Goal: Task Accomplishment & Management: Complete application form

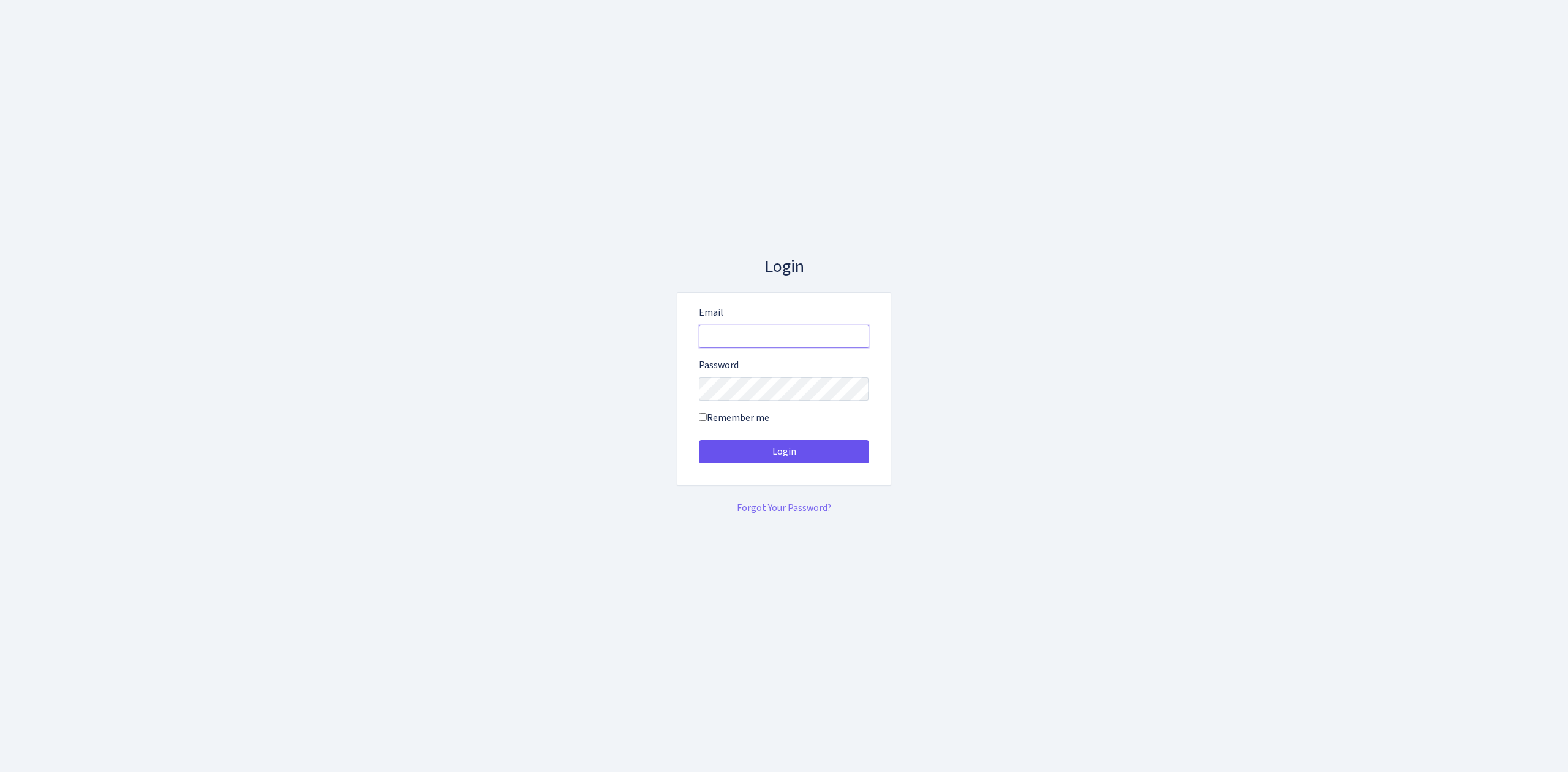
type input "[EMAIL_ADDRESS][DOMAIN_NAME]"
click at [780, 444] on button "Login" at bounding box center [784, 451] width 170 height 23
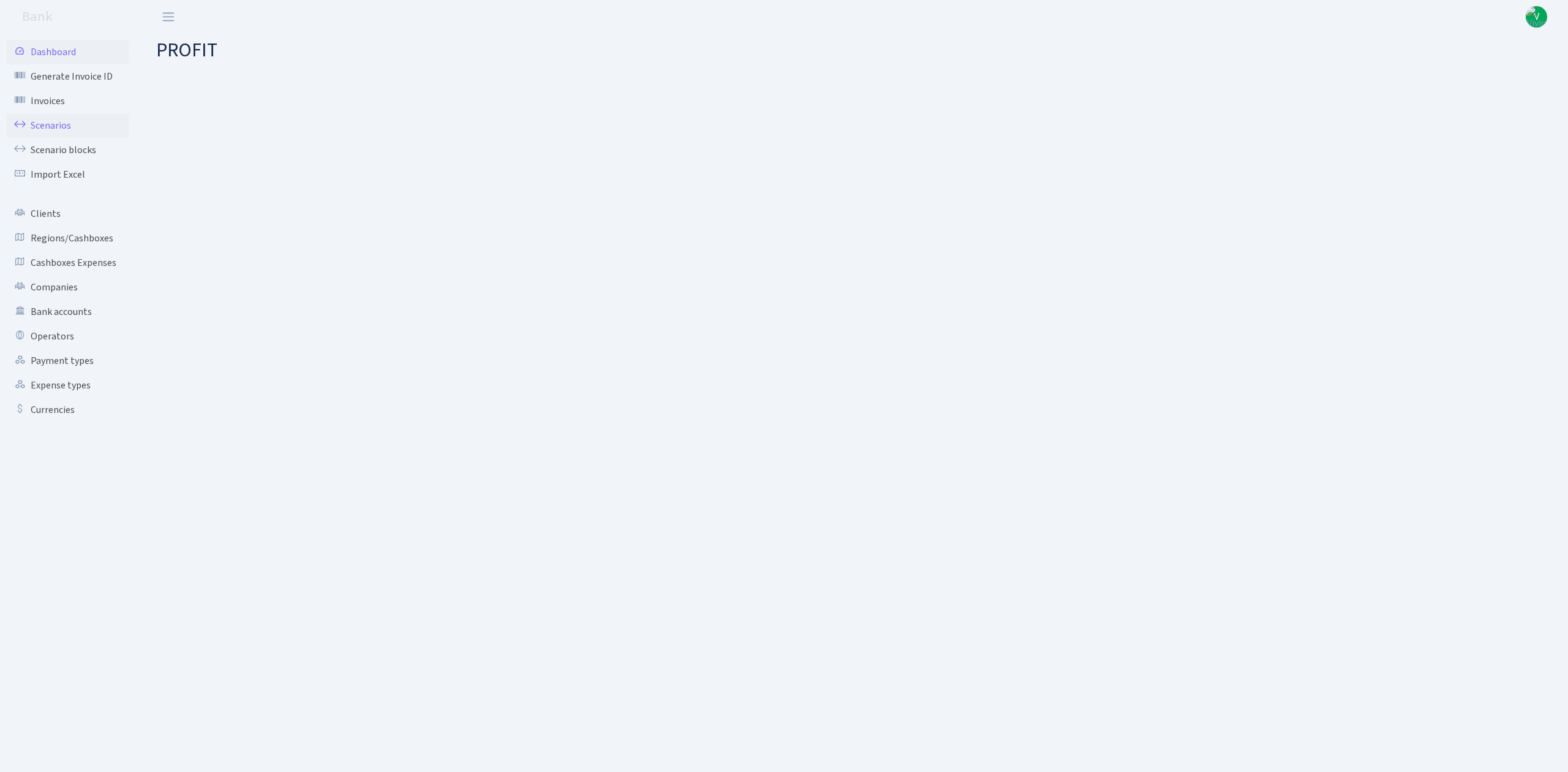
click at [48, 122] on link "Scenarios" at bounding box center [67, 126] width 122 height 25
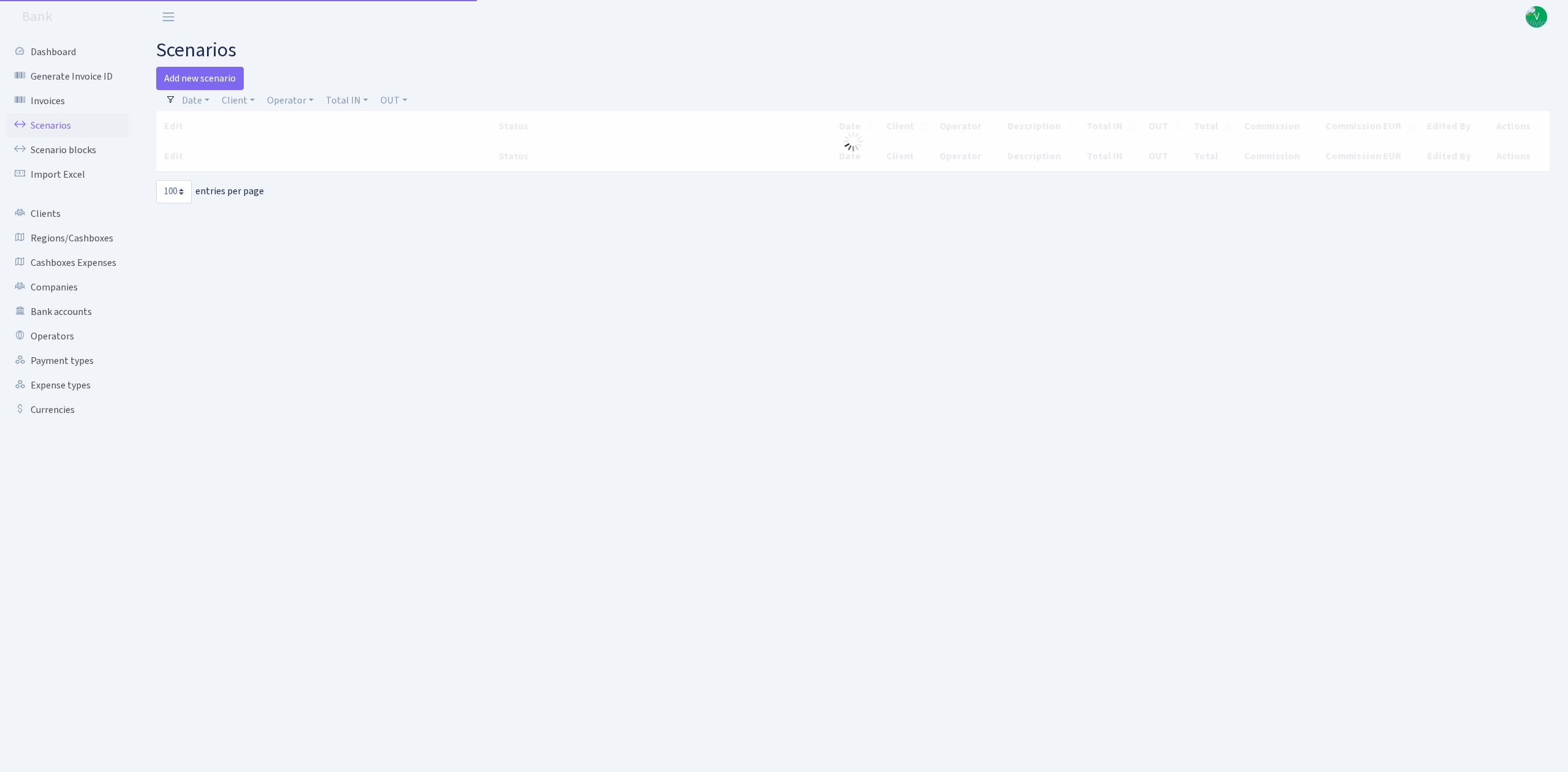
select select "100"
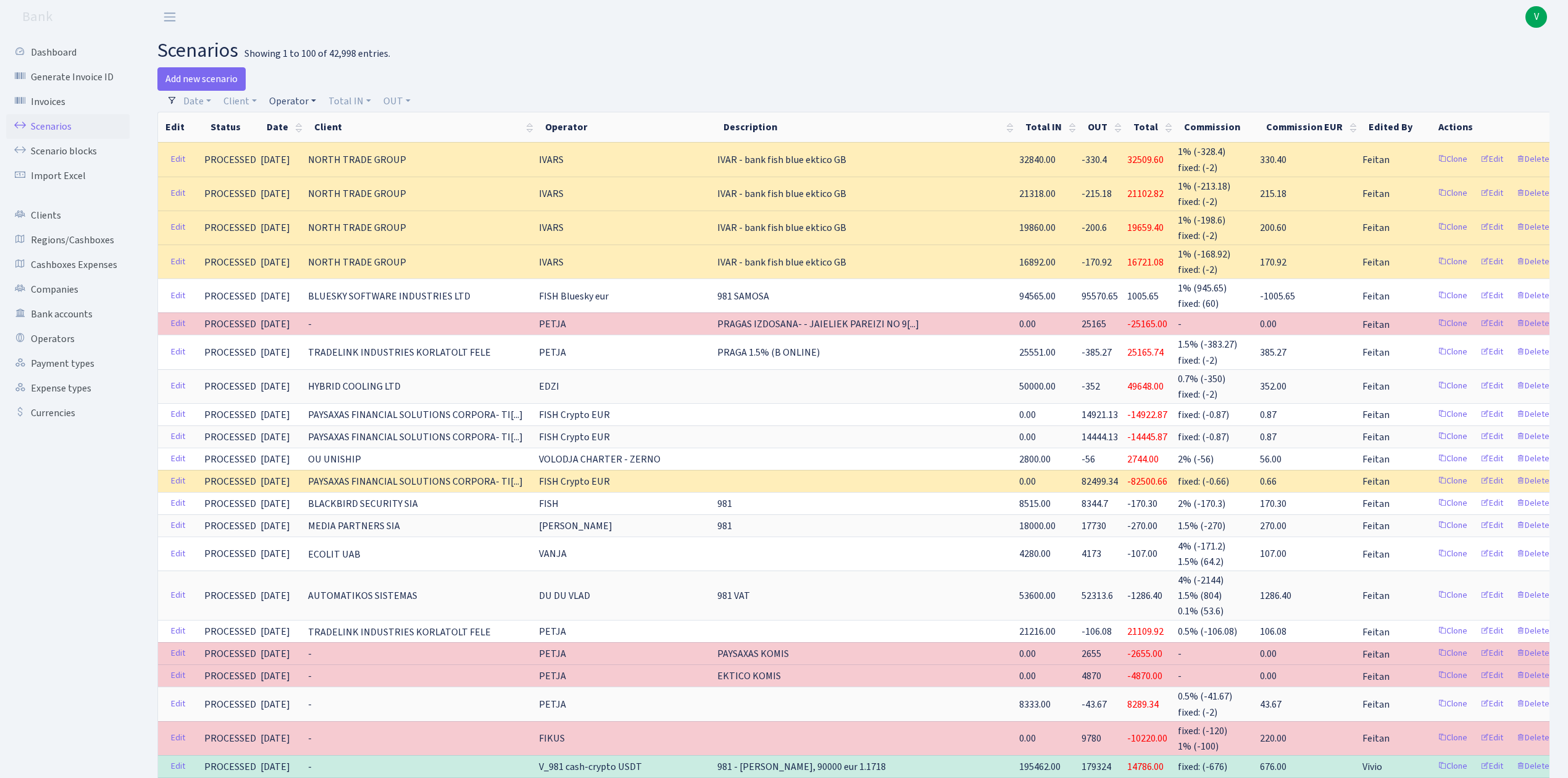
click at [289, 98] on link "Operator" at bounding box center [293, 102] width 56 height 21
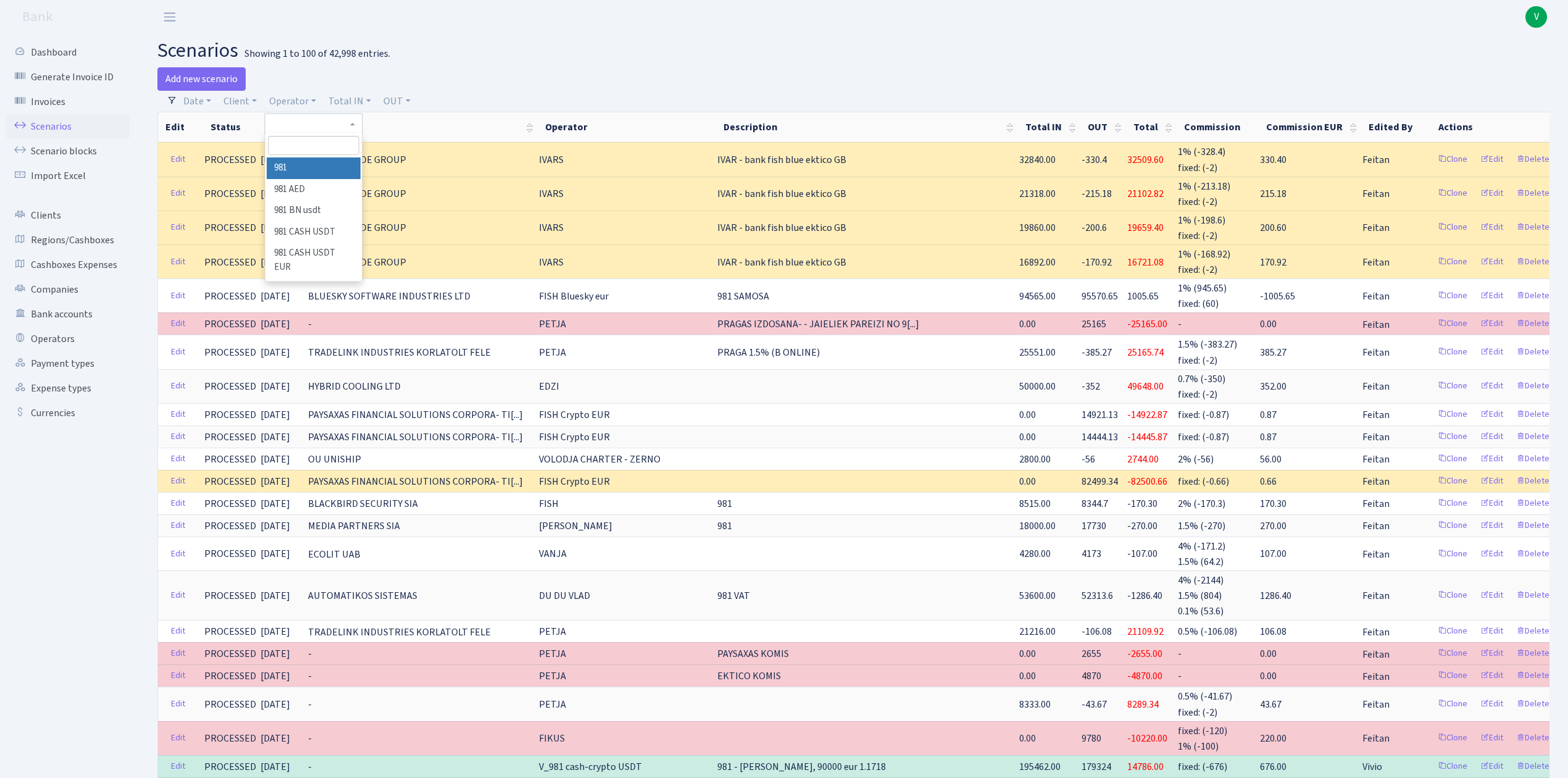
click at [310, 144] on input "search" at bounding box center [313, 145] width 91 height 19
type input "ivar"
click at [312, 165] on li "IVARS" at bounding box center [314, 168] width 94 height 22
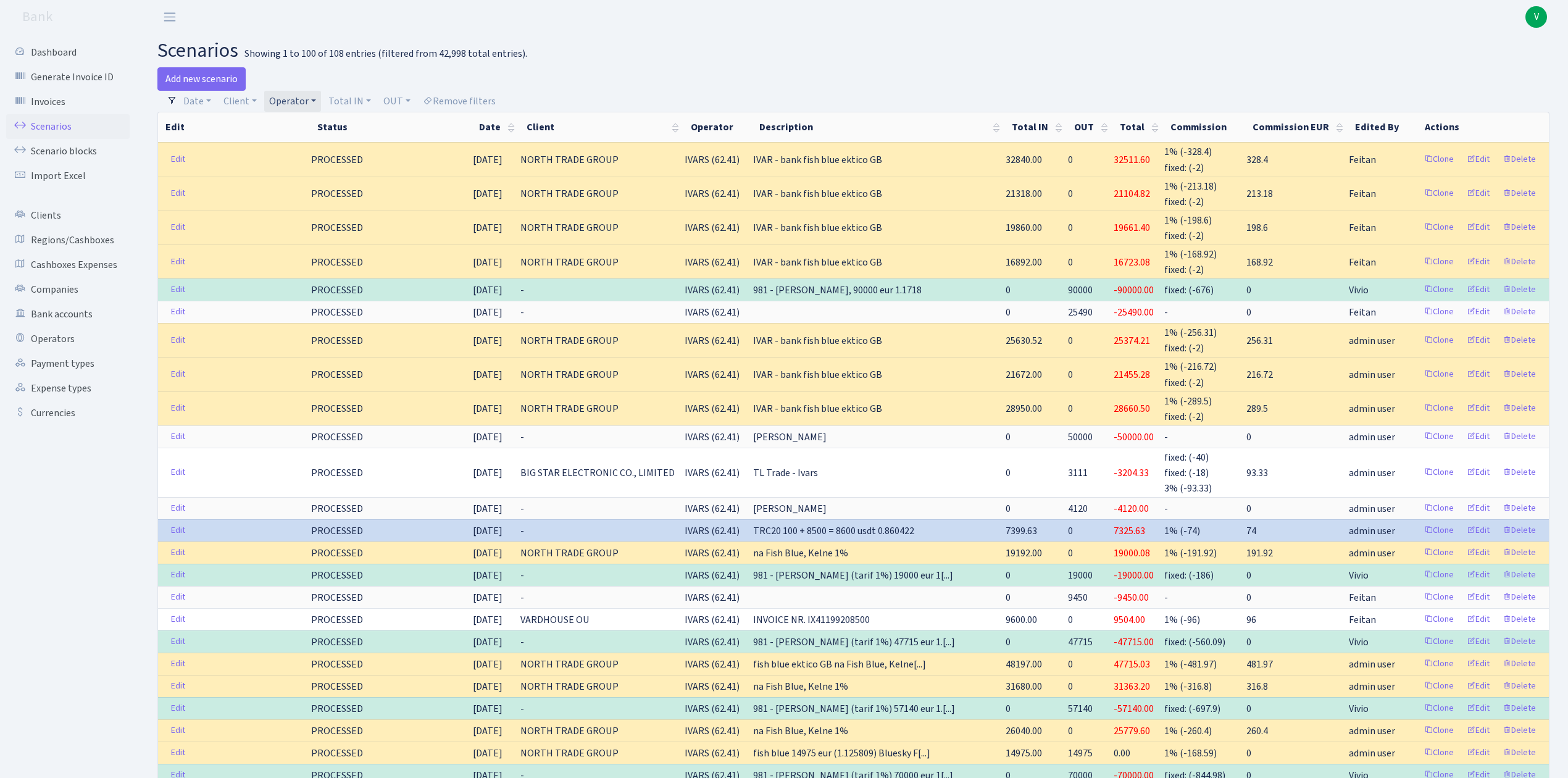
click at [289, 95] on link "Operator" at bounding box center [293, 102] width 56 height 21
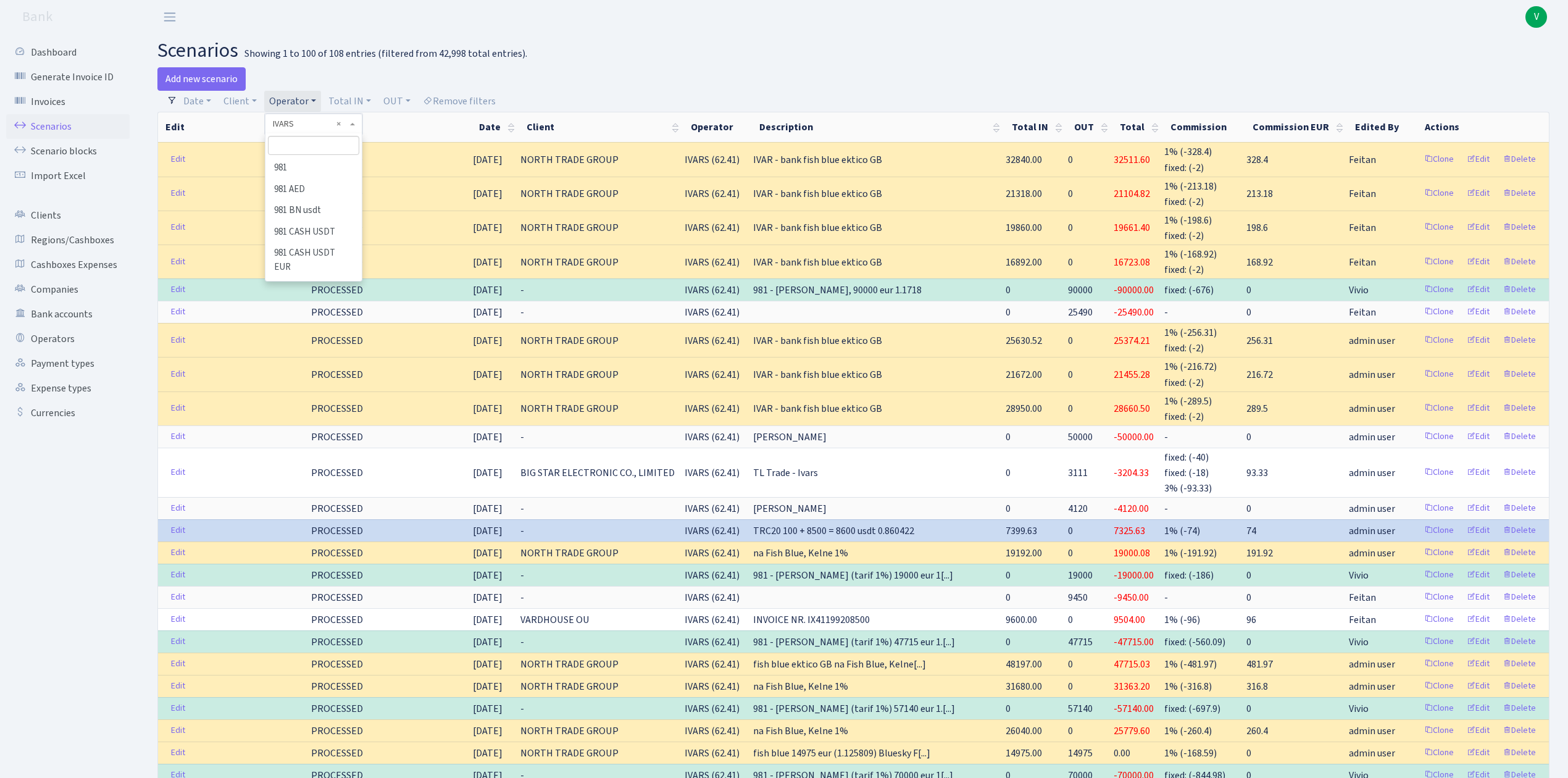
scroll to position [3664, 0]
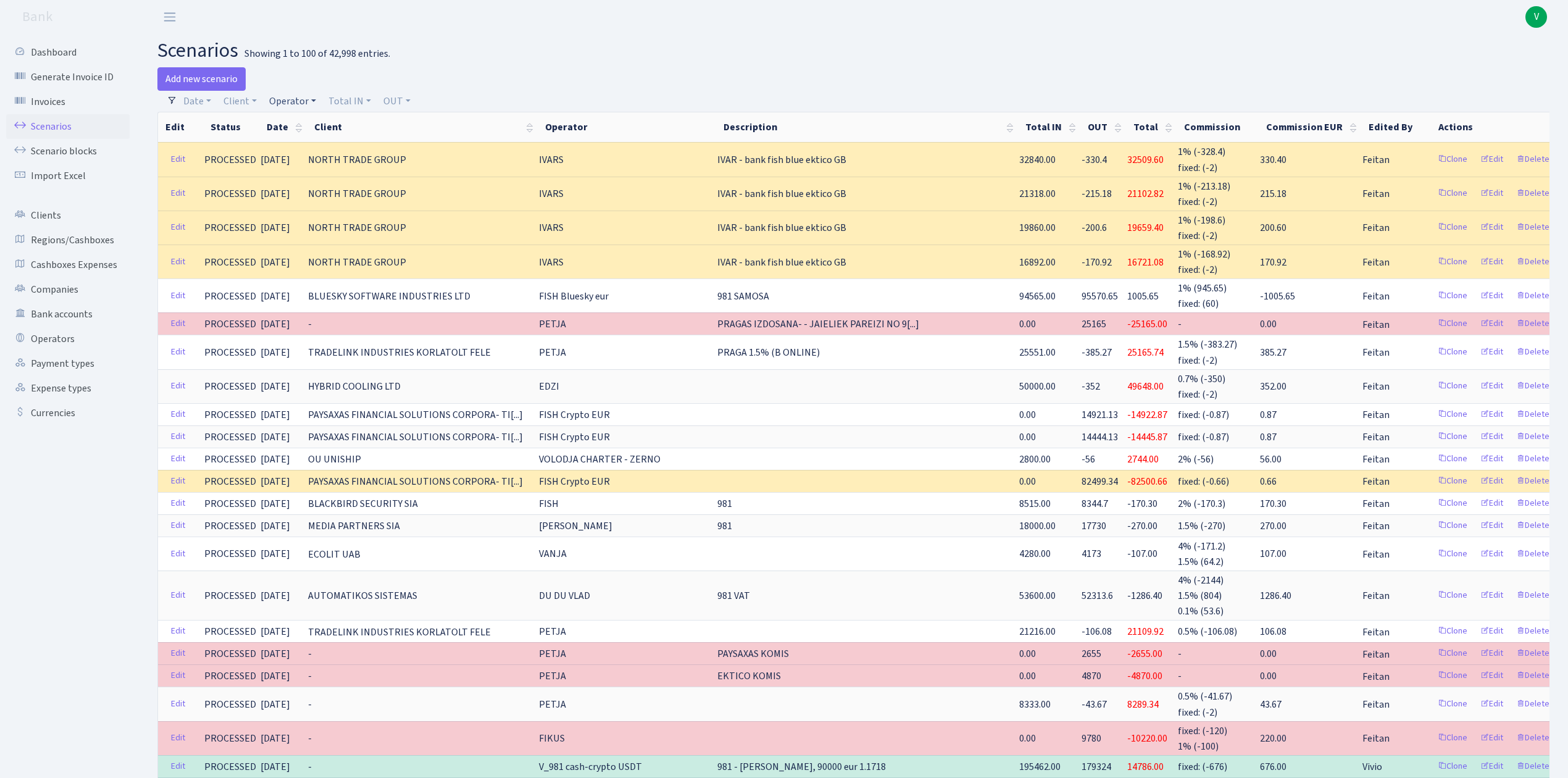
click at [286, 105] on link "Operator" at bounding box center [293, 102] width 56 height 21
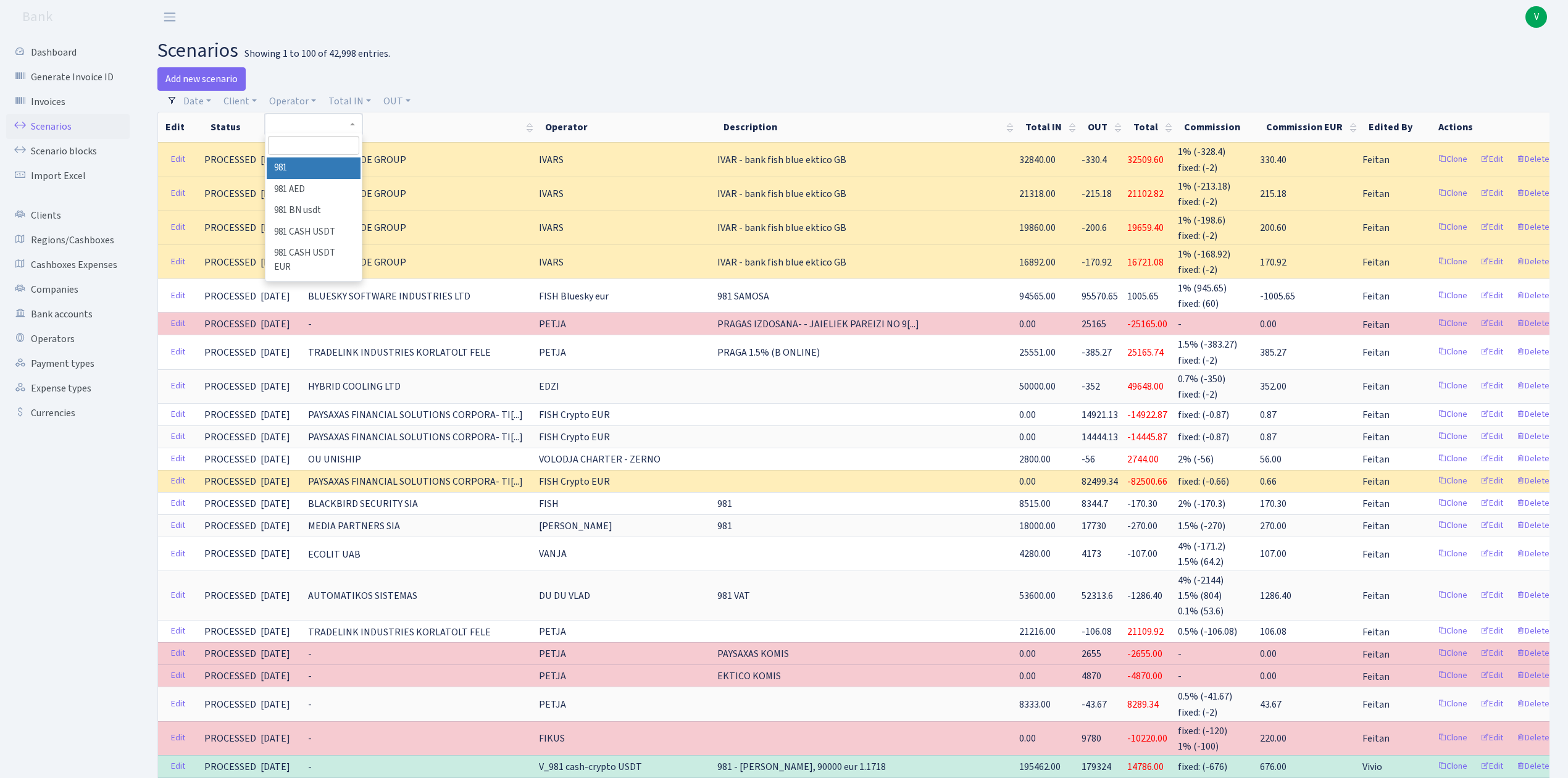
click at [302, 148] on input "search" at bounding box center [313, 145] width 91 height 19
type input "dima"
click at [312, 210] on li "V_DIMA EVREI eur" at bounding box center [314, 217] width 94 height 22
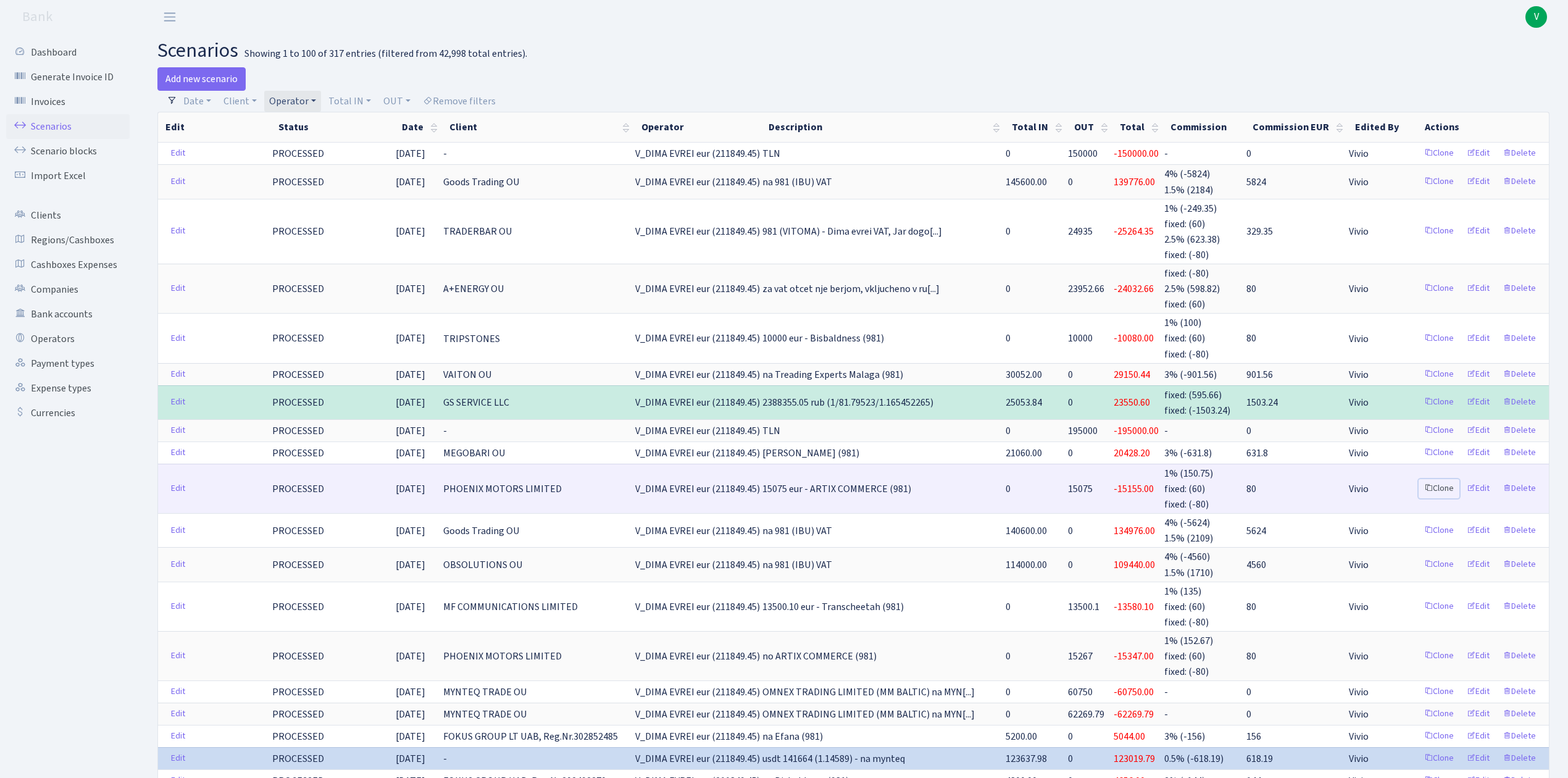
click at [1441, 479] on link "Clone" at bounding box center [1438, 489] width 41 height 19
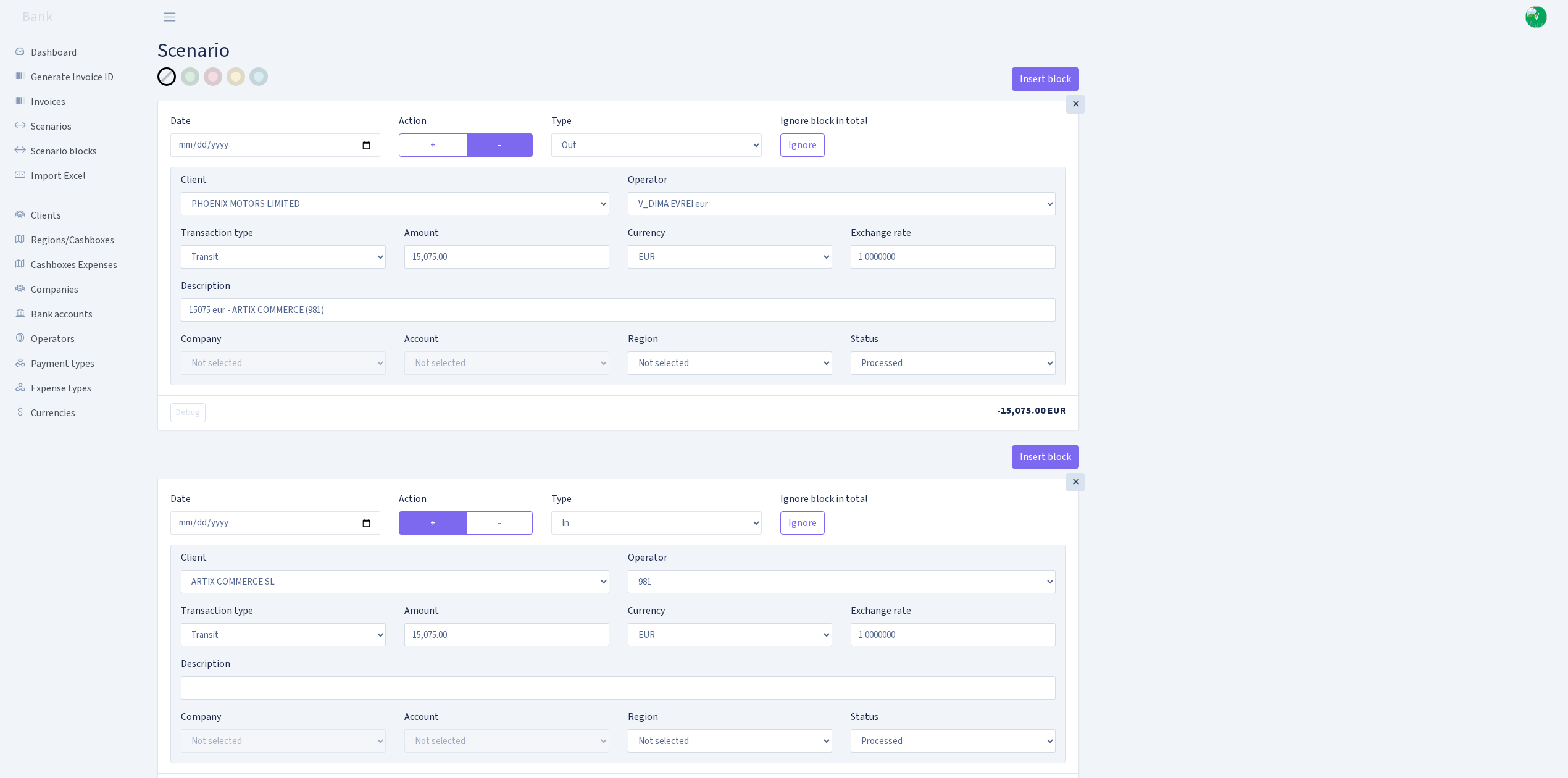
select select "out"
select select "3229"
select select "431"
select select "5"
select select "1"
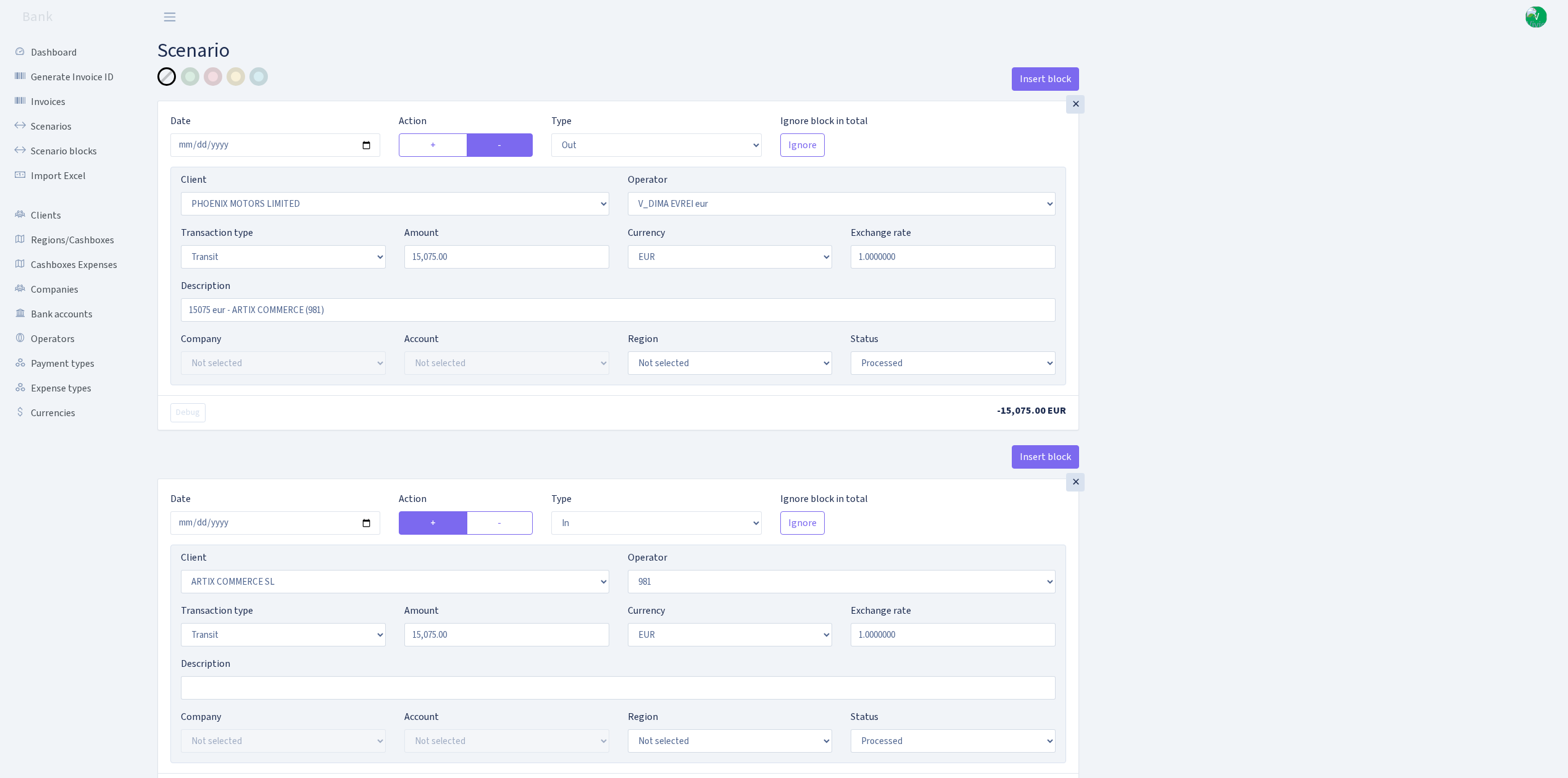
select select "processed"
select select "in"
select select "3226"
select select "61"
select select "5"
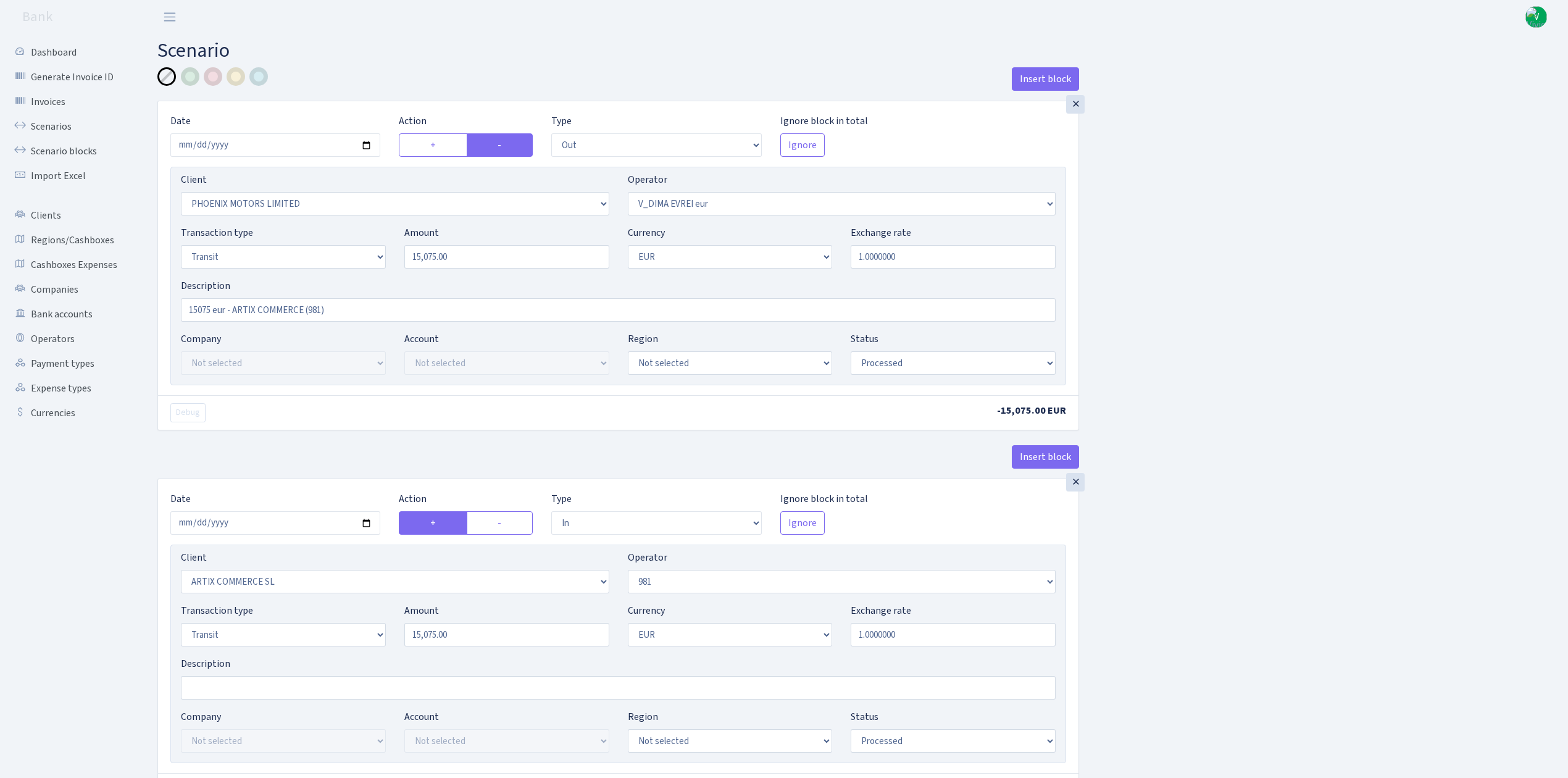
select select "1"
select select "processed"
select select "commission"
select select "61"
select select "processed"
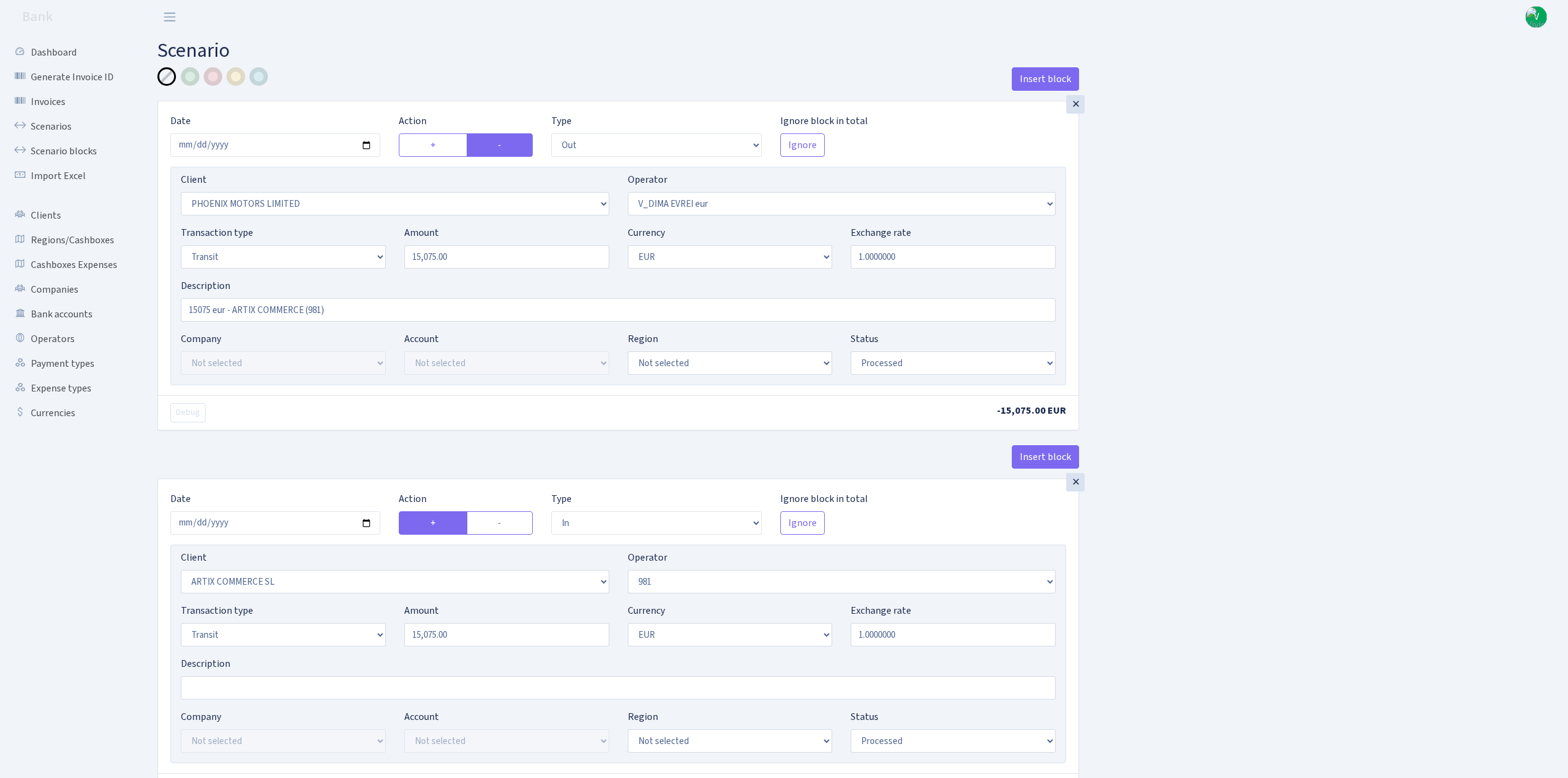
select select "commission"
select select "fixed"
select select "61"
select select "processed"
select select "commission"
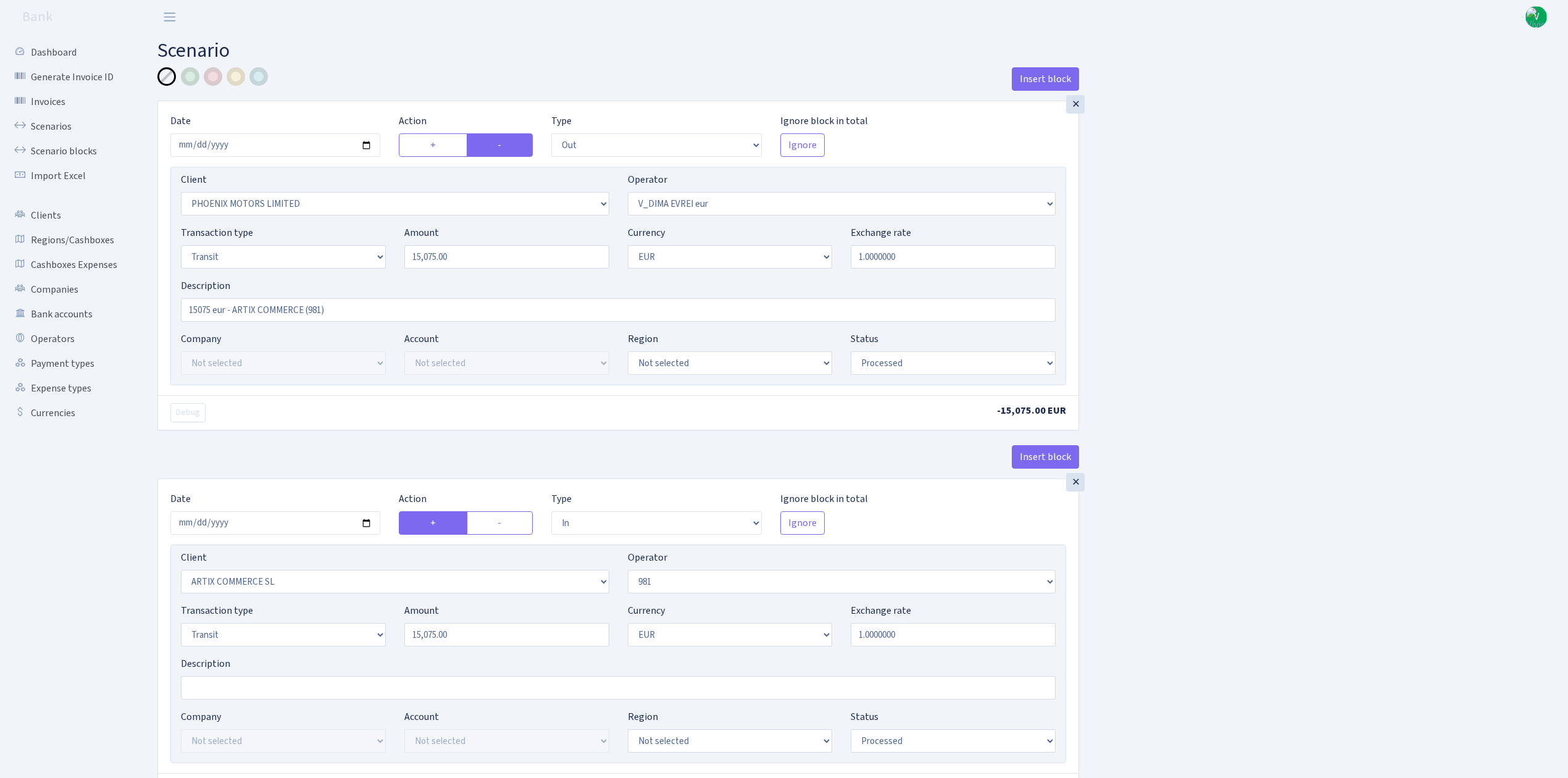
select select "fixed"
select select "431"
select select "processed"
click at [366, 144] on input "[DATE]" at bounding box center [275, 144] width 210 height 23
type input "[DATE]"
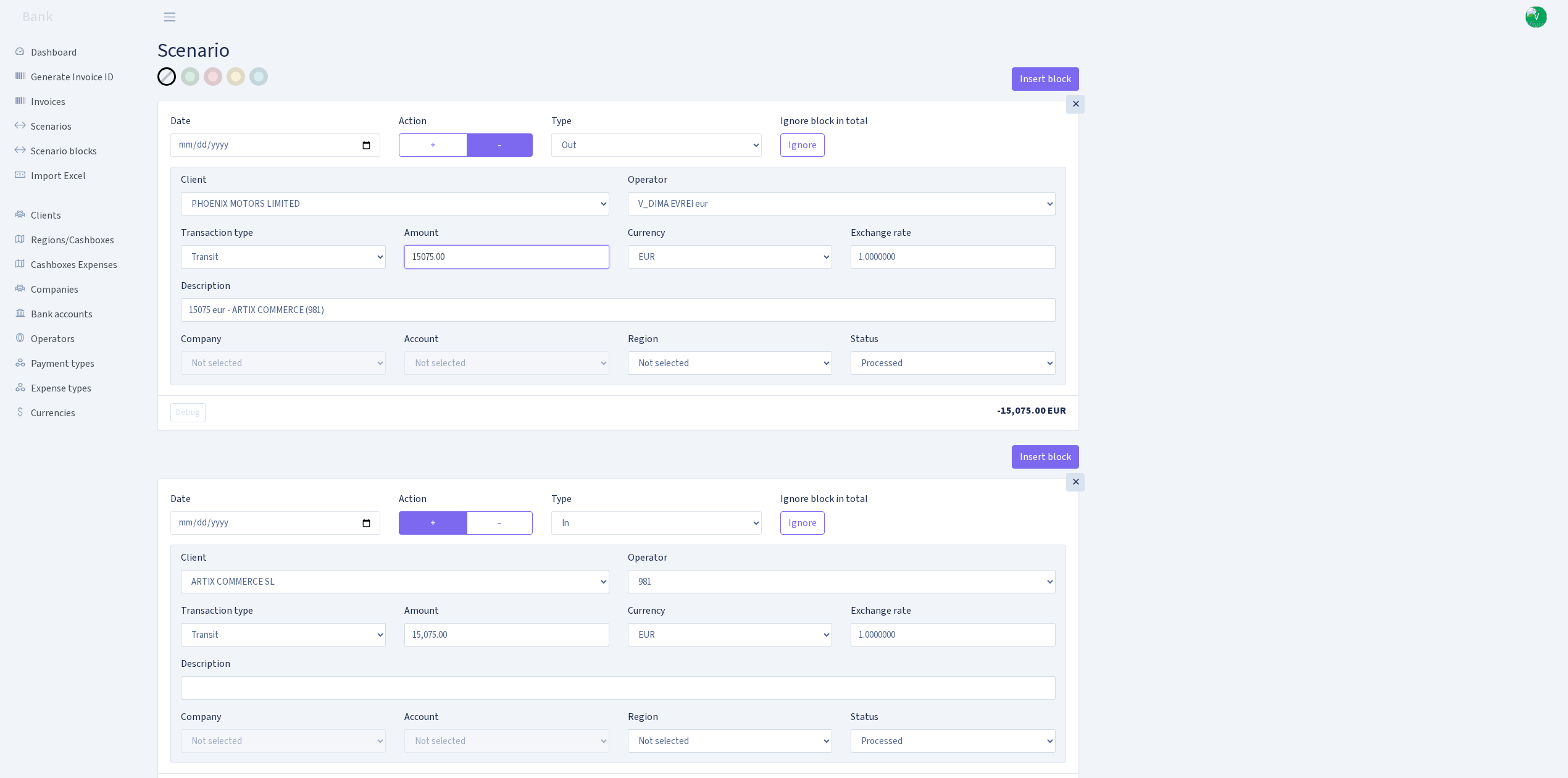
drag, startPoint x: 462, startPoint y: 258, endPoint x: 351, endPoint y: 247, distance: 111.5
click at [351, 247] on div "Transaction type Not selected 981 ELF FISH crypto GIRT IVO dekl MM-BALTIC eur U…" at bounding box center [618, 252] width 893 height 53
type input "14,982.00"
drag, startPoint x: 210, startPoint y: 310, endPoint x: 149, endPoint y: 304, distance: 61.3
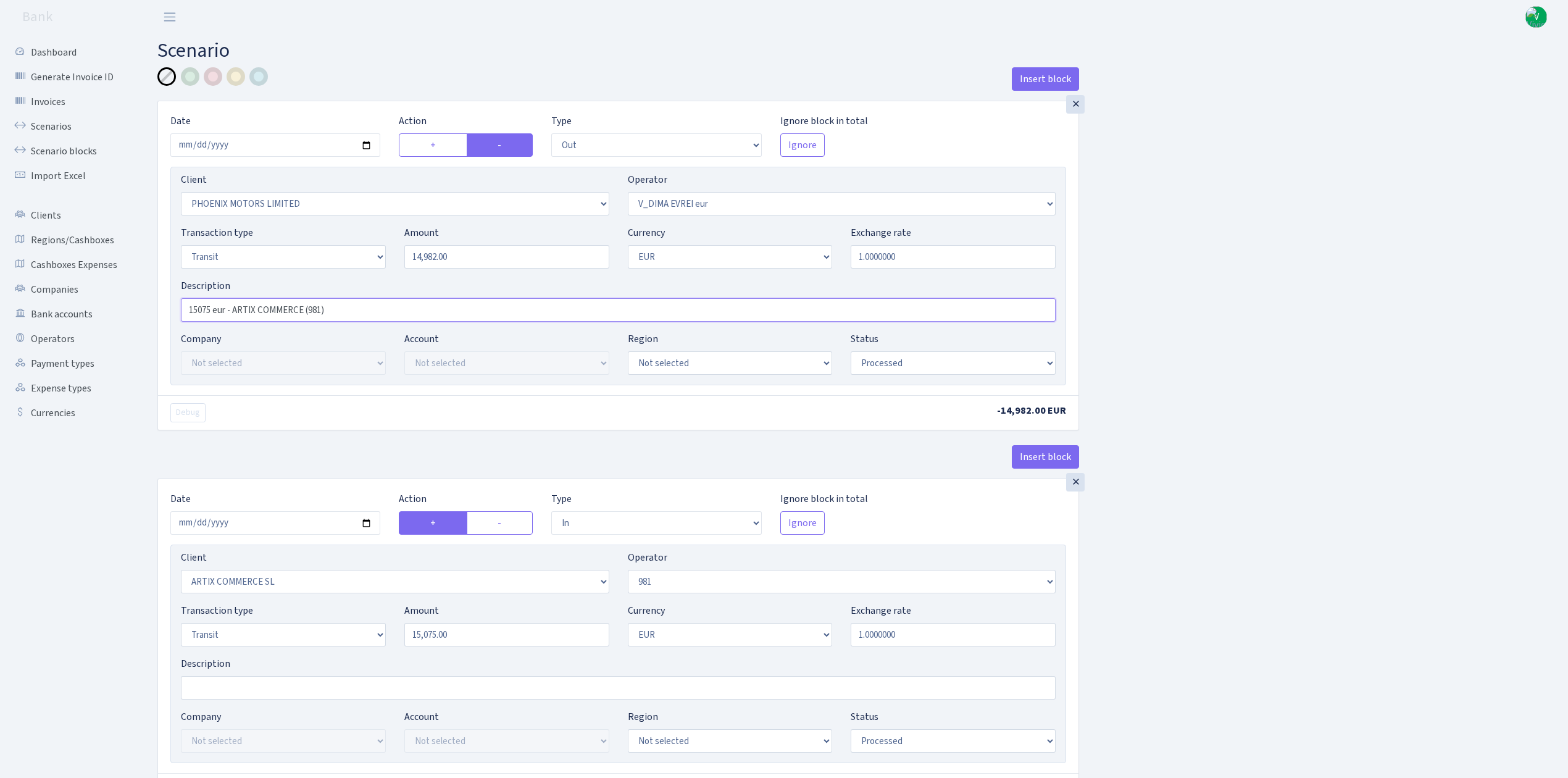
click at [210, 309] on input "15075 eur - ARTIX COMMERCE (981)" at bounding box center [618, 310] width 875 height 23
drag, startPoint x: 233, startPoint y: 310, endPoint x: 37, endPoint y: 252, distance: 204.4
type input "ot ARTIX COMMERCE (981)"
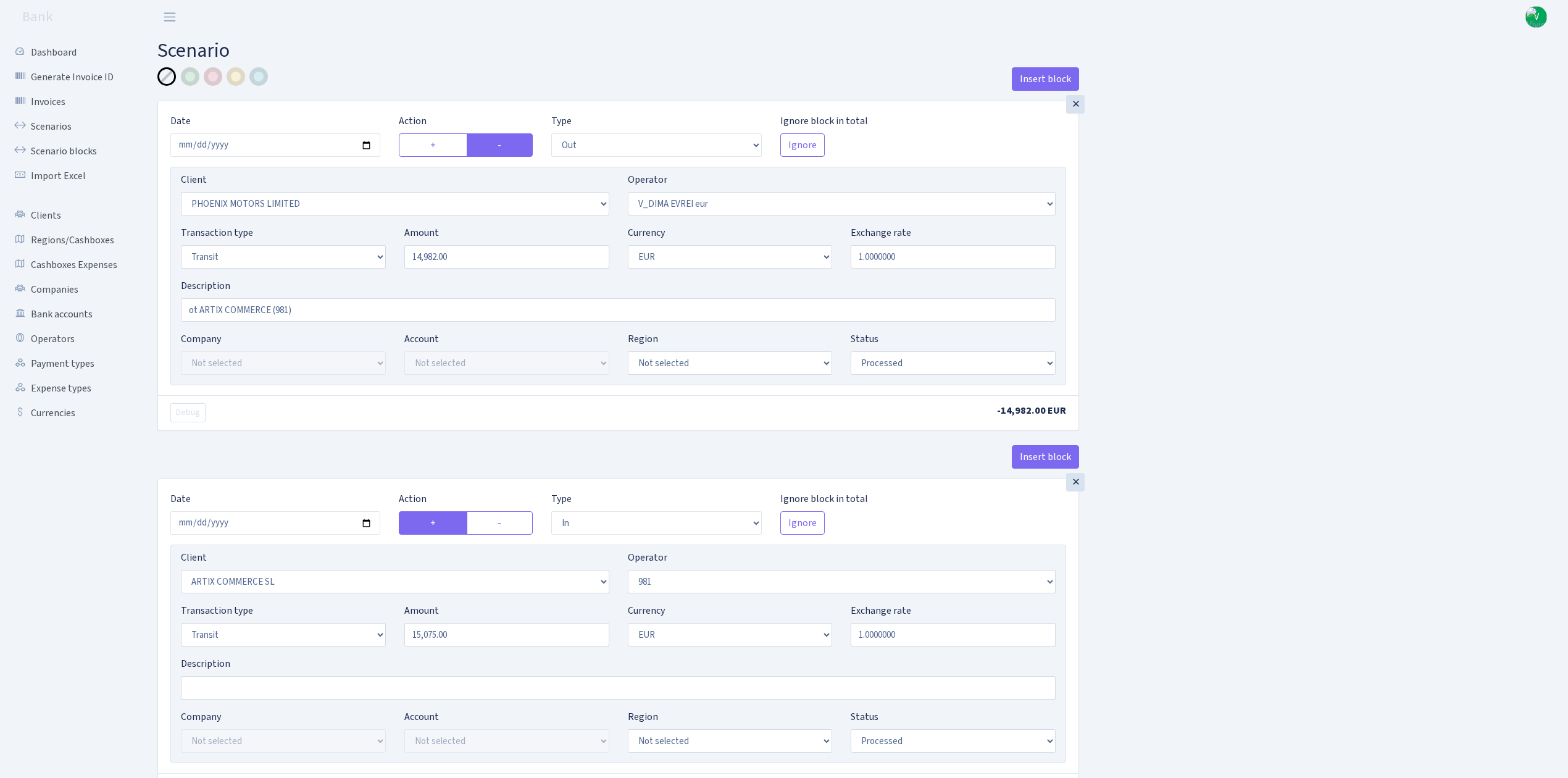
drag, startPoint x: 1233, startPoint y: 331, endPoint x: 1230, endPoint y: 341, distance: 10.4
click at [365, 525] on input "2025-08-06" at bounding box center [275, 522] width 210 height 23
type input "2025-08-13"
drag, startPoint x: 460, startPoint y: 632, endPoint x: 331, endPoint y: 610, distance: 130.9
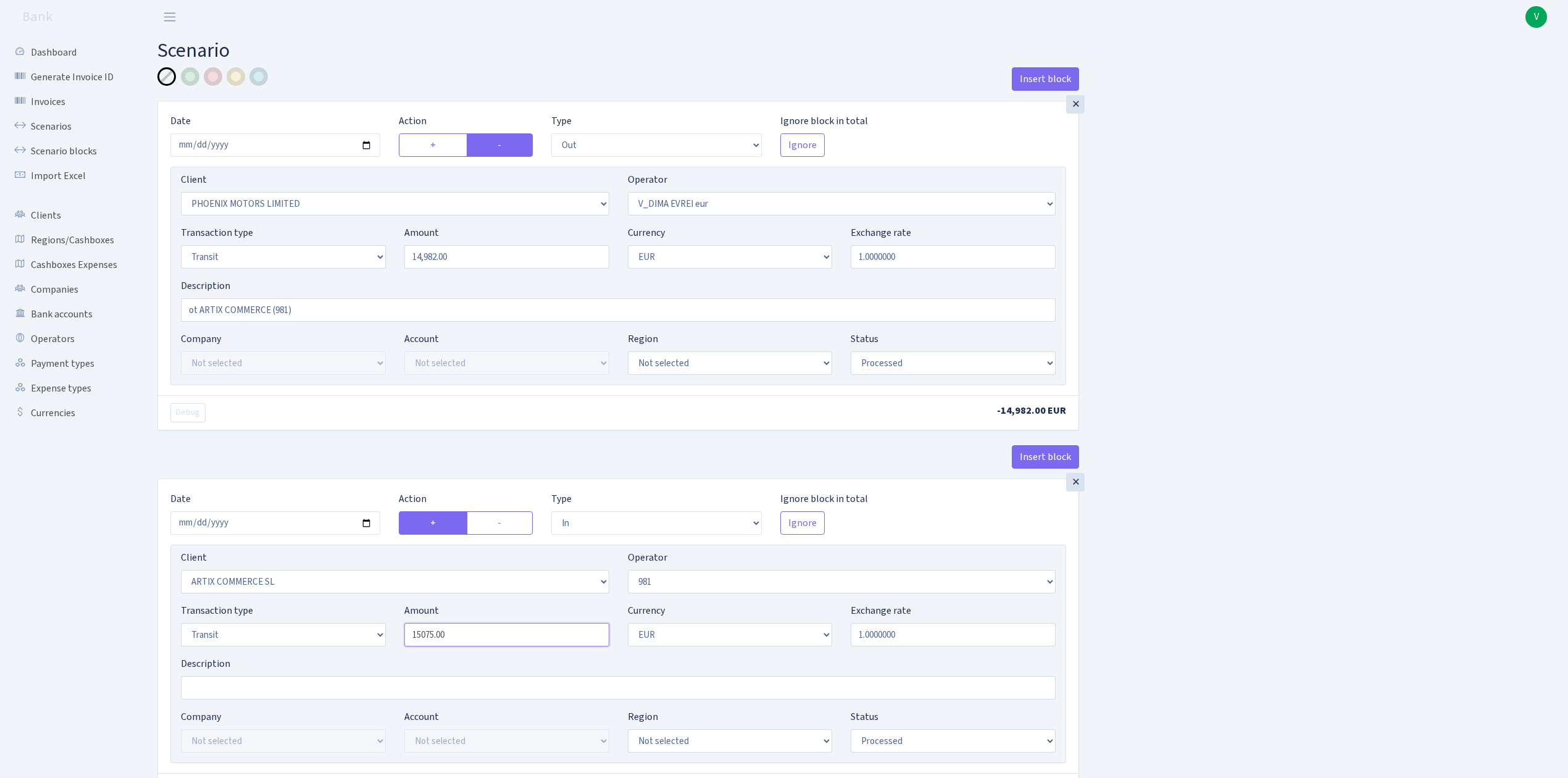
click at [335, 611] on div "Transaction type Not selected 981 ELF FISH crypto GIRT IVO dekl MM-BALTIC eur U…" at bounding box center [618, 630] width 893 height 53
type input "14,982.00"
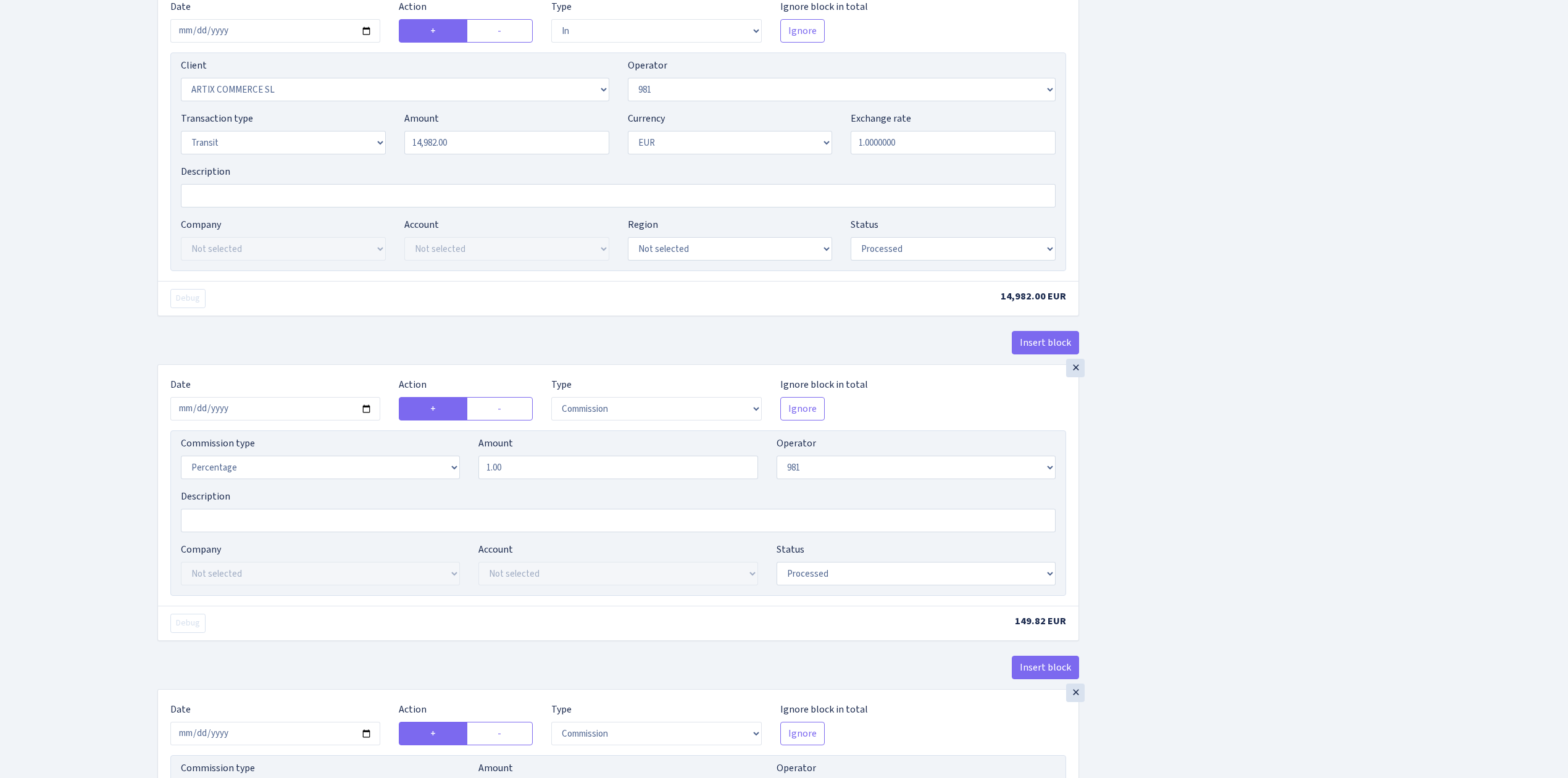
scroll to position [493, 0]
click at [367, 416] on input "2025-08-06" at bounding box center [275, 406] width 210 height 23
type input "2025-08-13"
click at [1164, 551] on div "Insert block × Date 2025-08-13 Action + - Type --- In Out Commission Field requ…" at bounding box center [853, 482] width 1410 height 1818
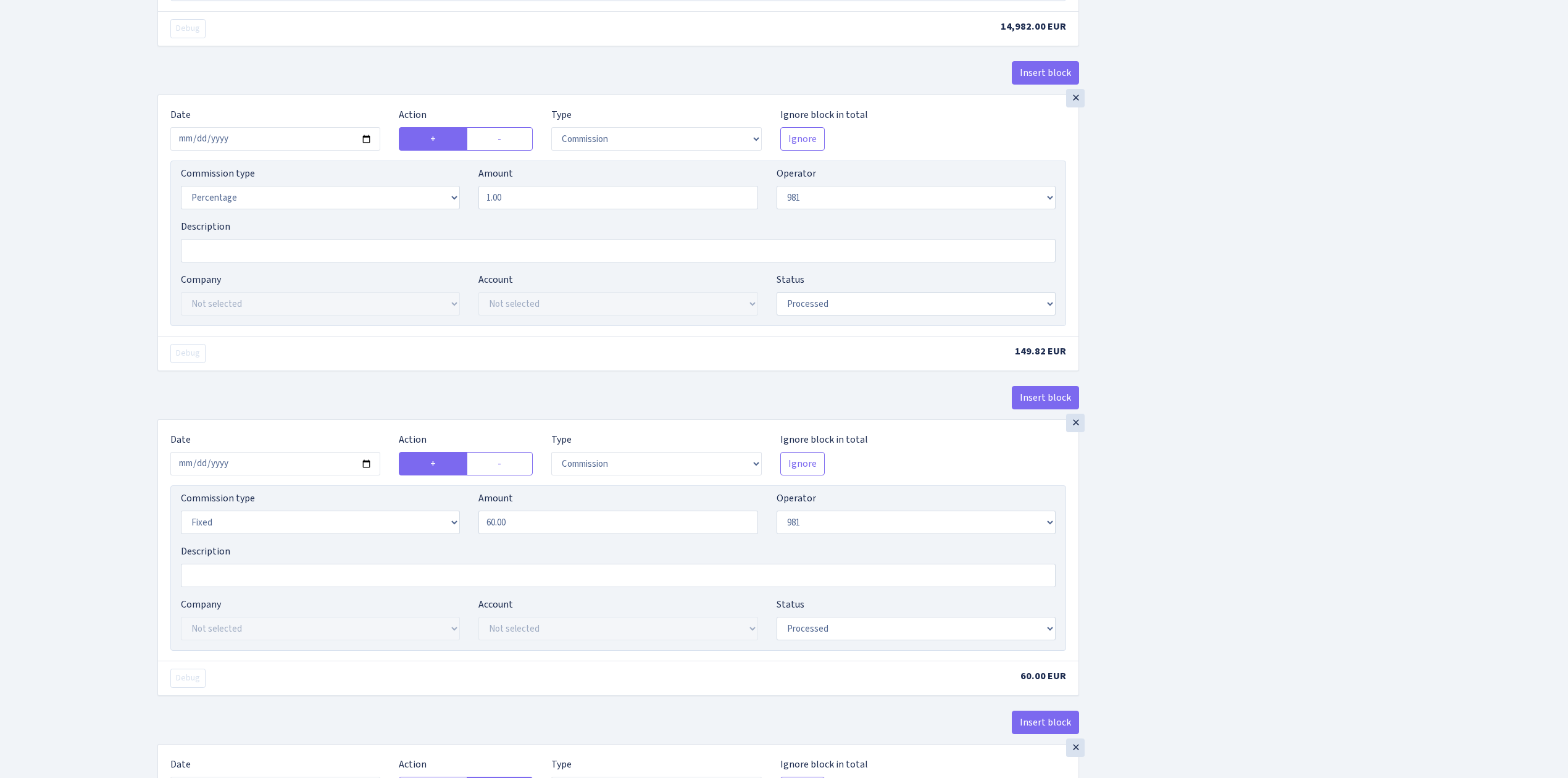
scroll to position [905, 0]
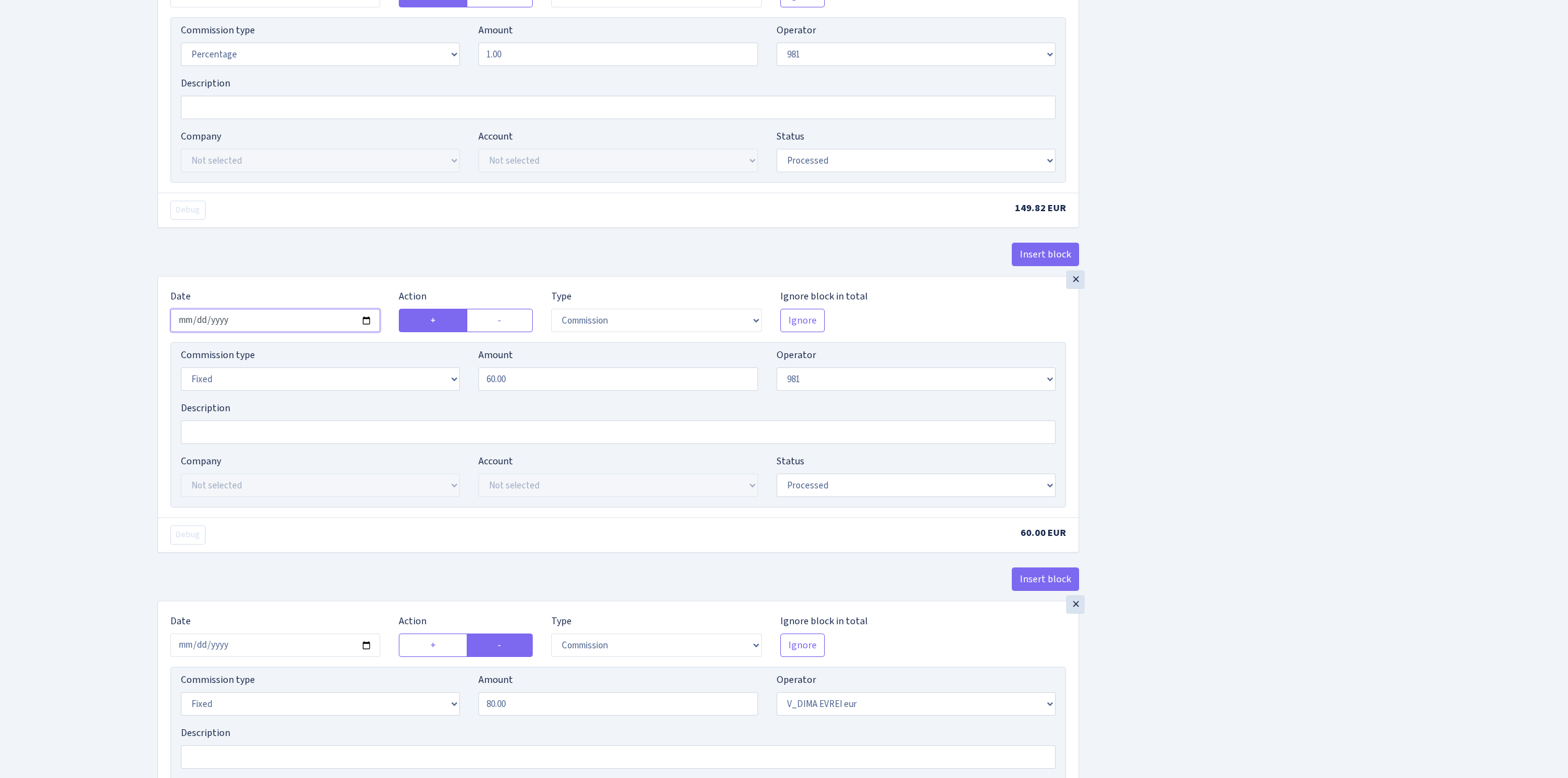
click at [364, 326] on input "2025-08-06" at bounding box center [275, 320] width 210 height 23
type input "2025-08-13"
click at [1331, 439] on div "Insert block × Date 2025-08-13 Action + - Type --- In Out Commission Field requ…" at bounding box center [853, 71] width 1410 height 1818
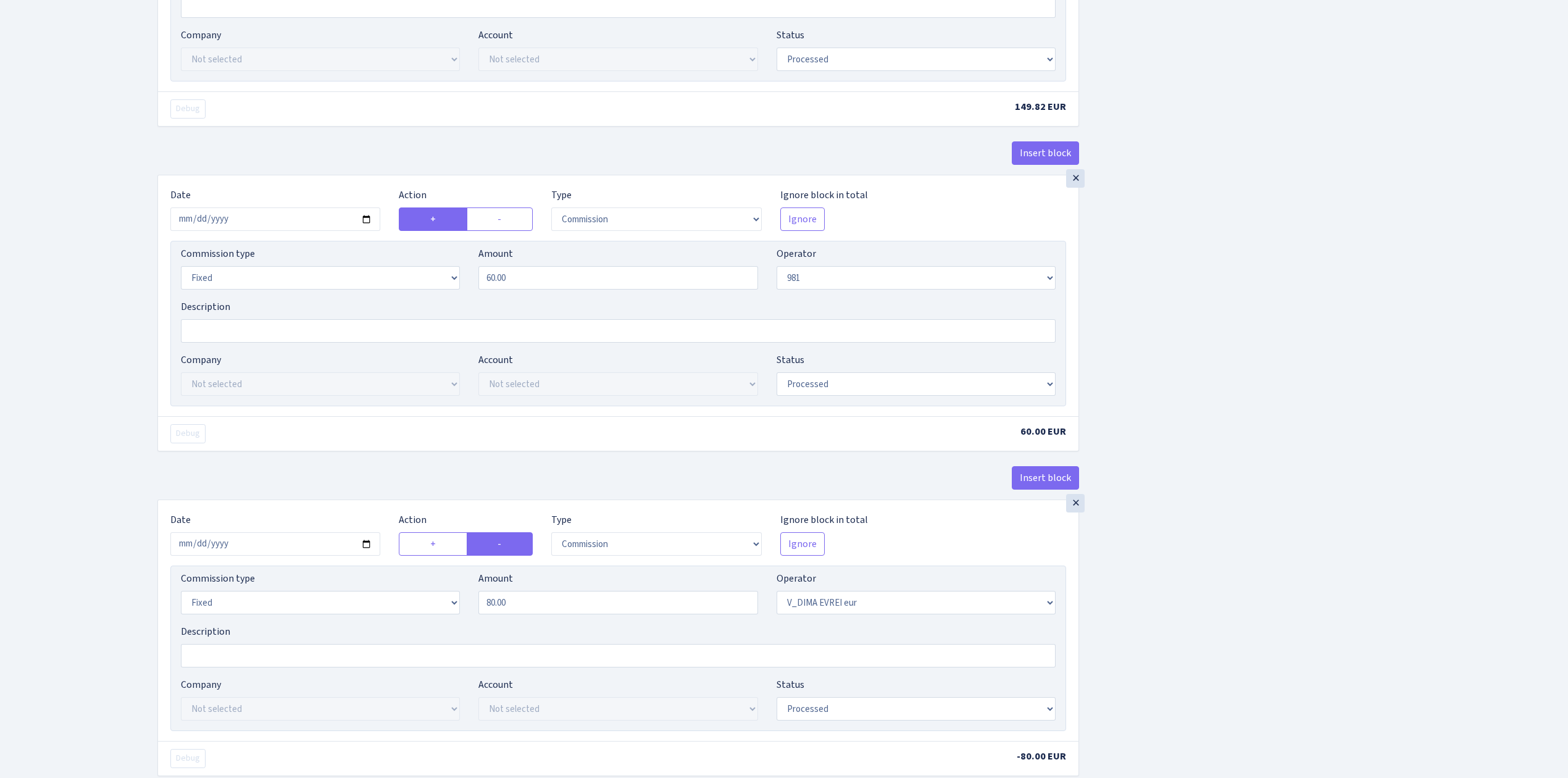
scroll to position [1175, 0]
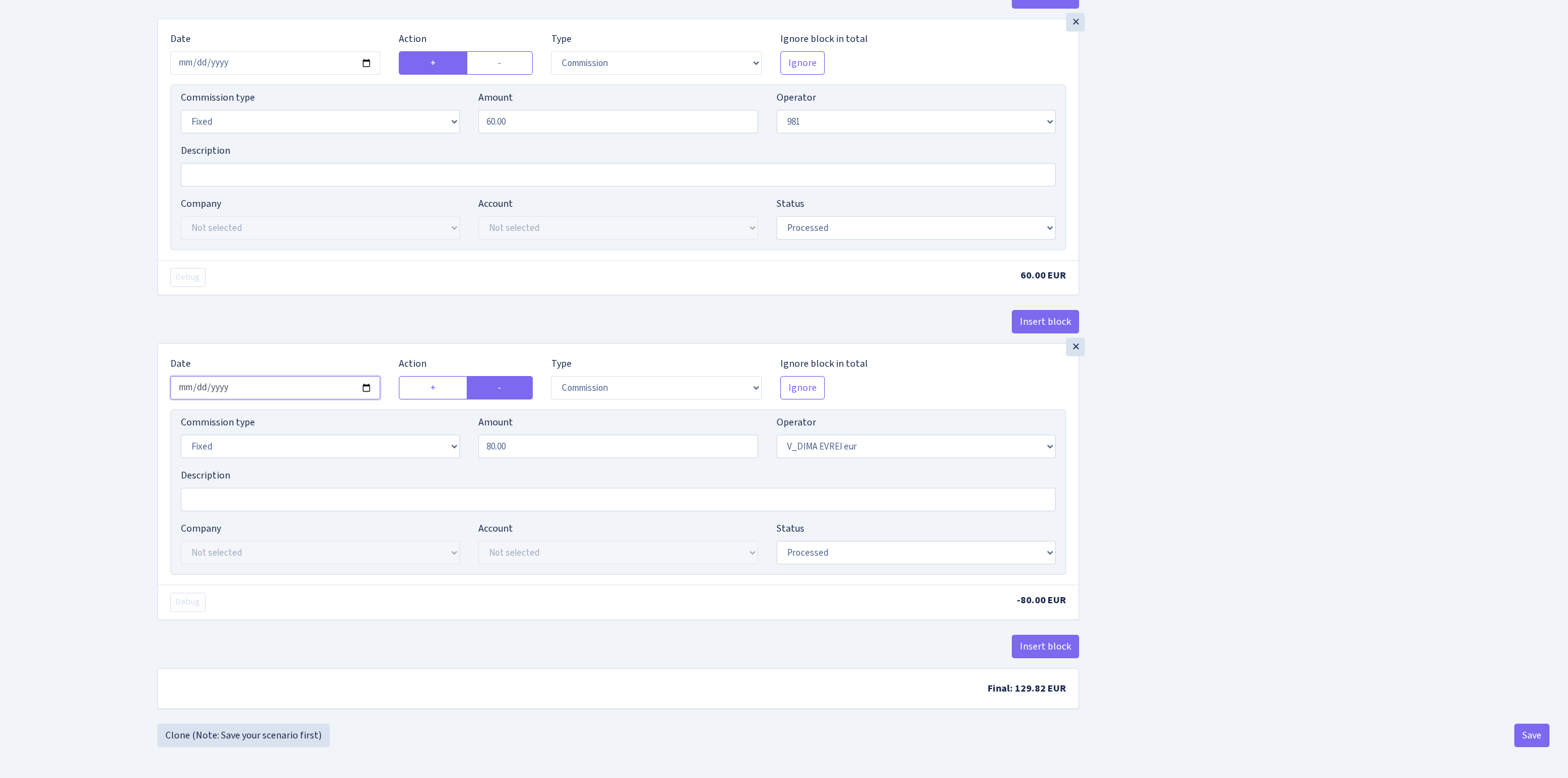
click at [364, 381] on input "2025-08-06" at bounding box center [275, 387] width 210 height 23
type input "2025-08-13"
click at [1524, 726] on button "Save" at bounding box center [1532, 734] width 35 height 23
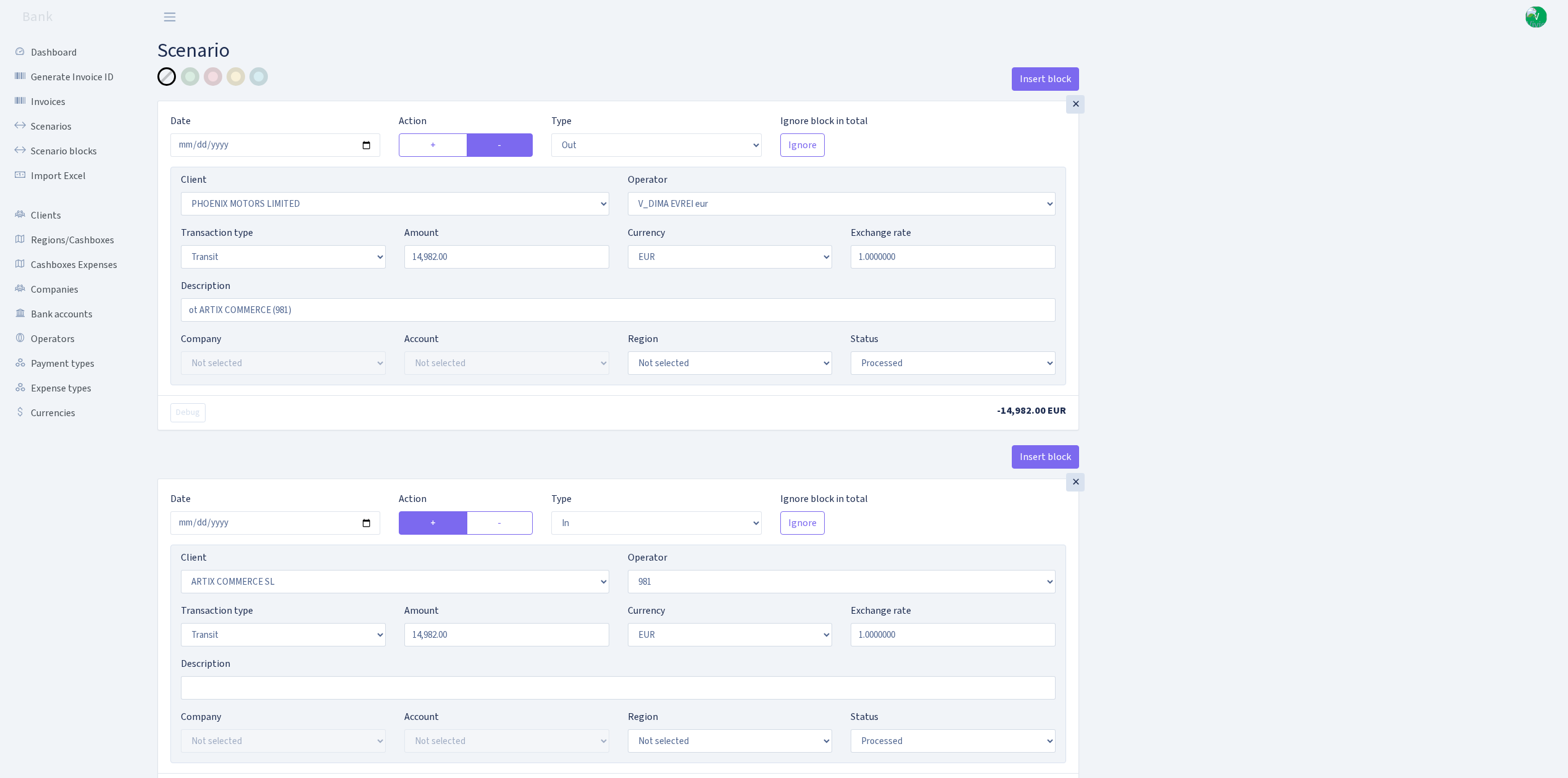
select select "out"
select select "3229"
select select "431"
select select "5"
select select "1"
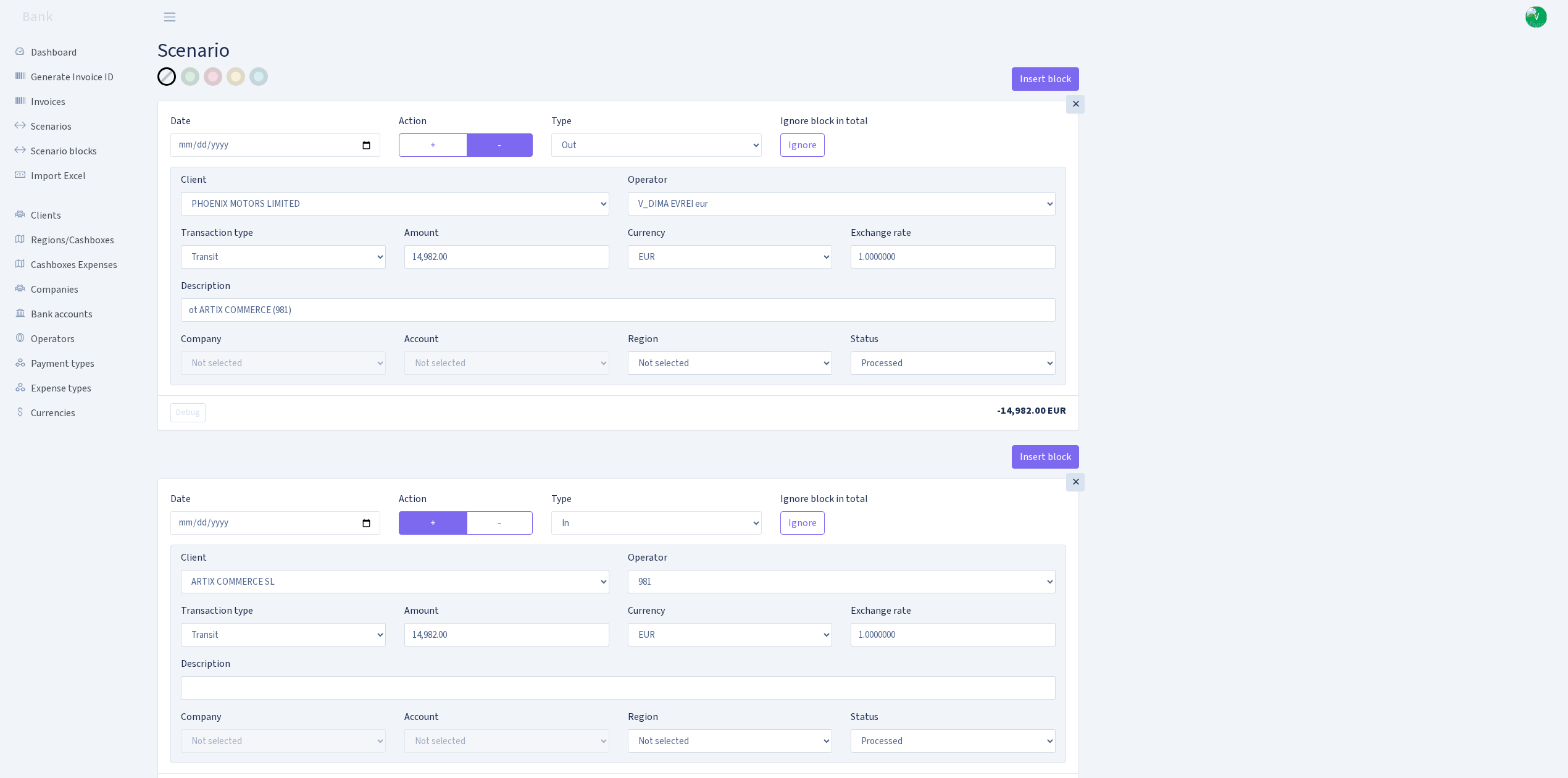
select select "processed"
select select "in"
select select "3226"
select select "61"
select select "5"
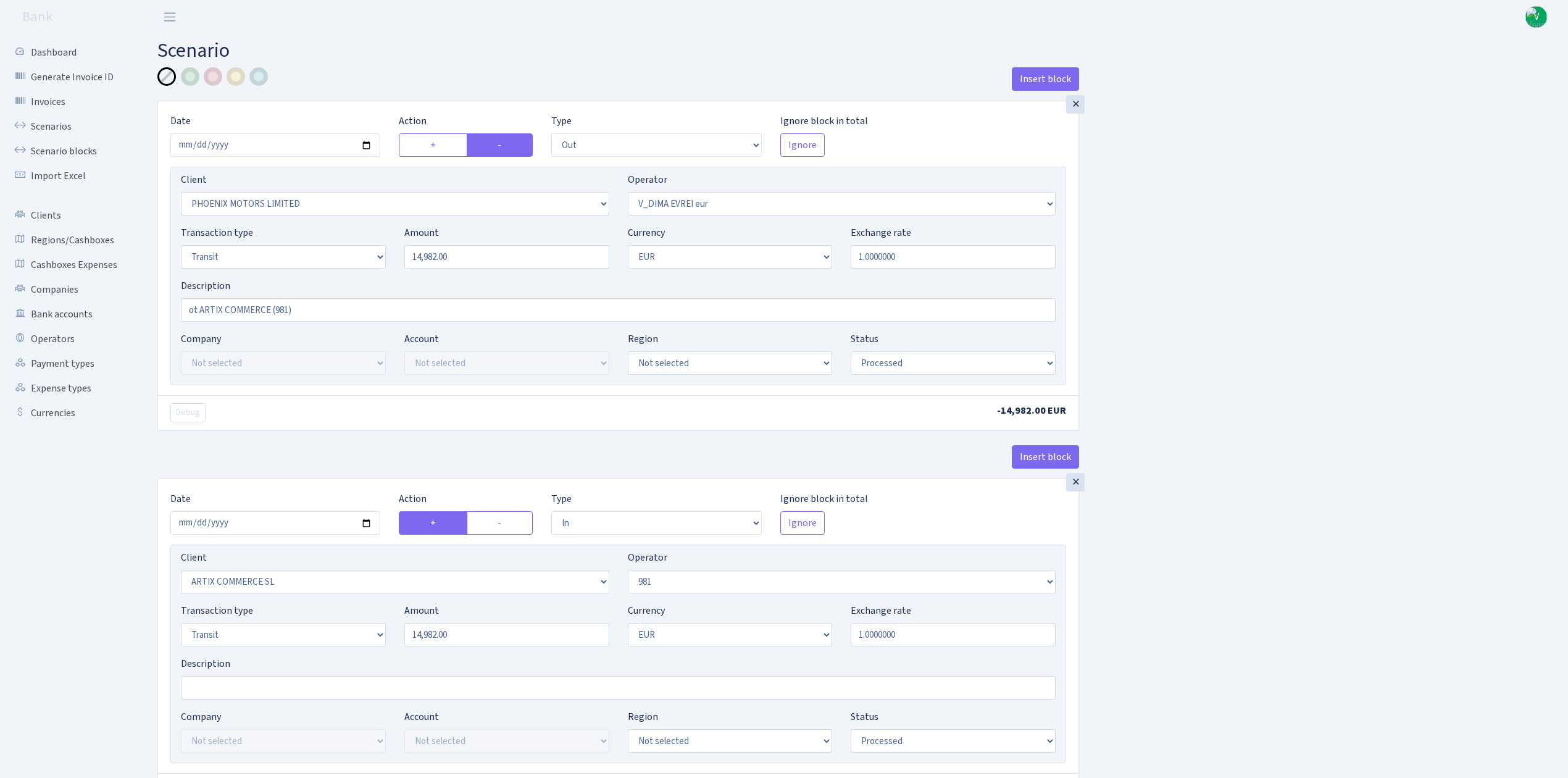
select select "1"
select select "processed"
select select "commission"
select select "61"
select select "processed"
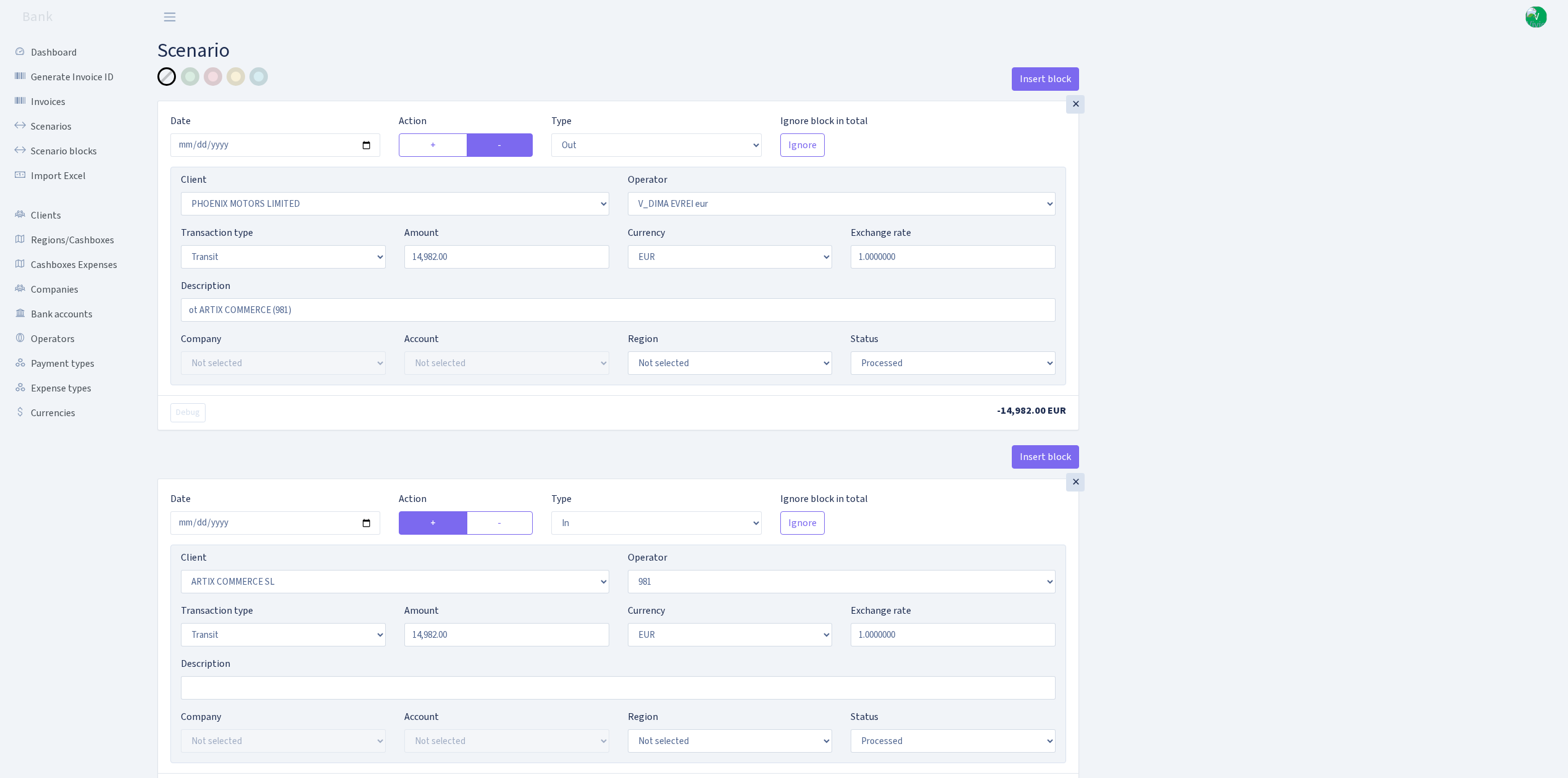
select select "commission"
select select "fixed"
select select "61"
select select "processed"
select select "commission"
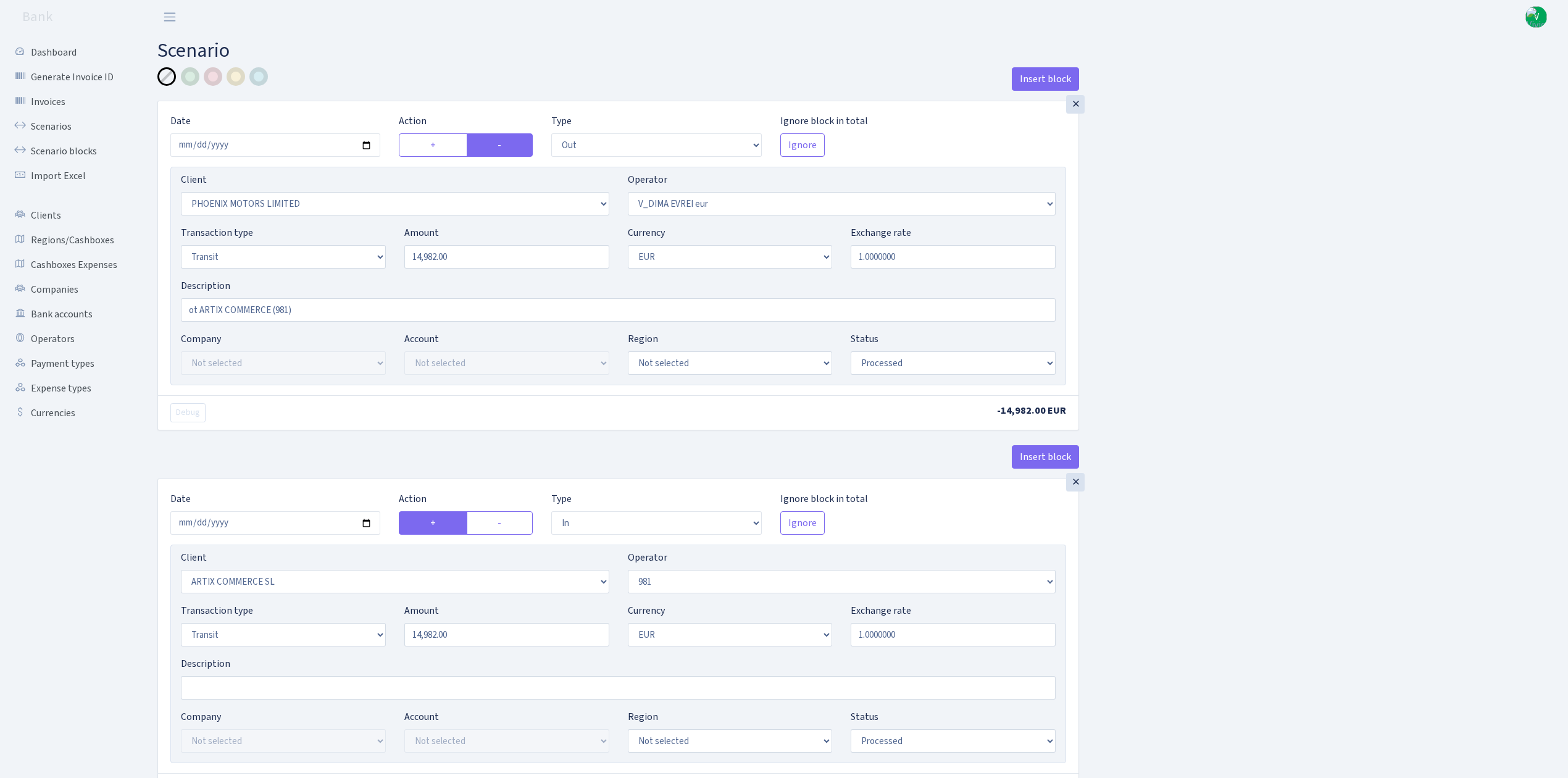
select select "fixed"
select select "431"
select select "processed"
click at [59, 119] on link "Scenarios" at bounding box center [68, 127] width 123 height 25
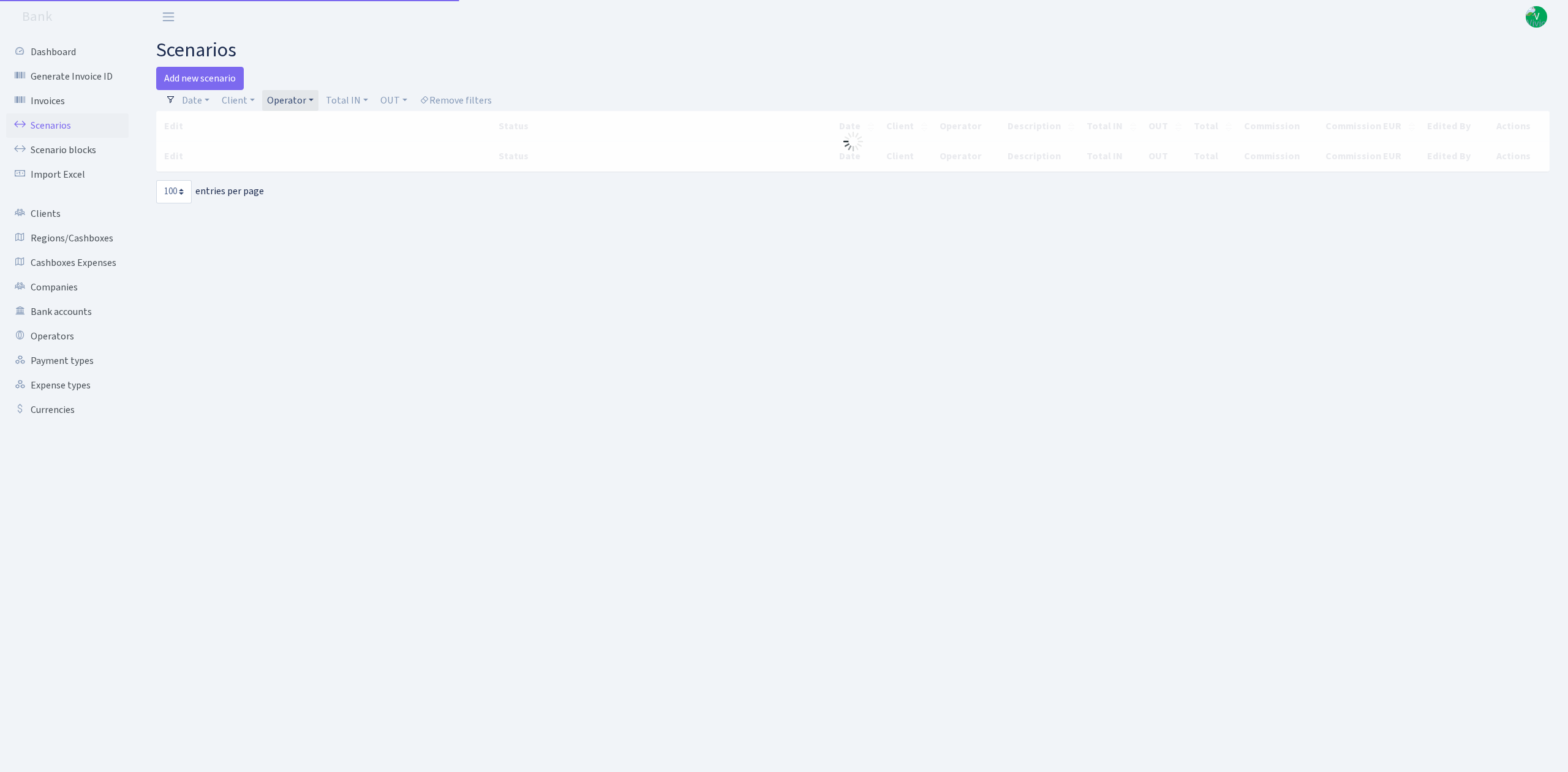
select select "100"
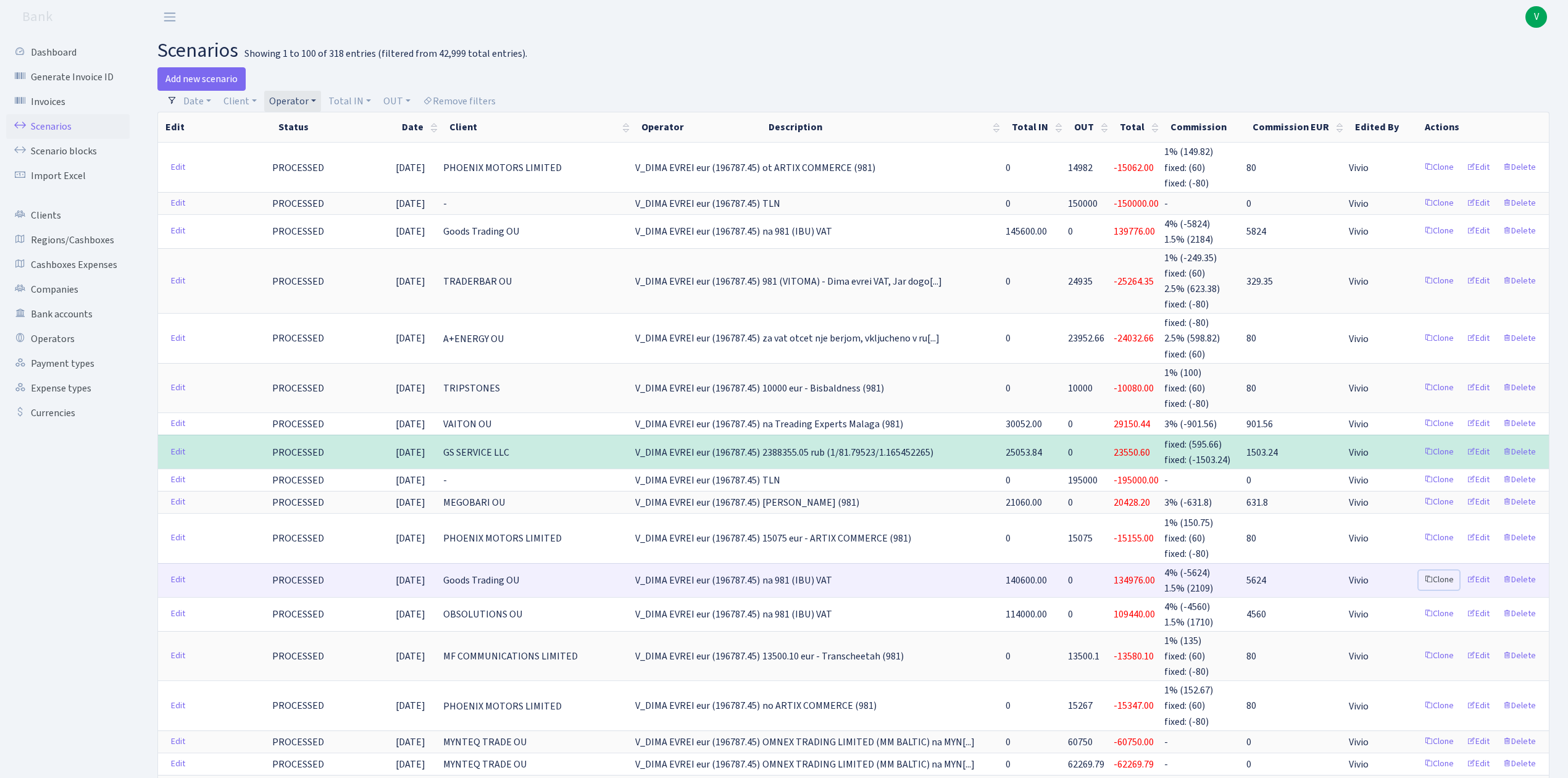
click at [1438, 570] on link "Clone" at bounding box center [1438, 580] width 41 height 19
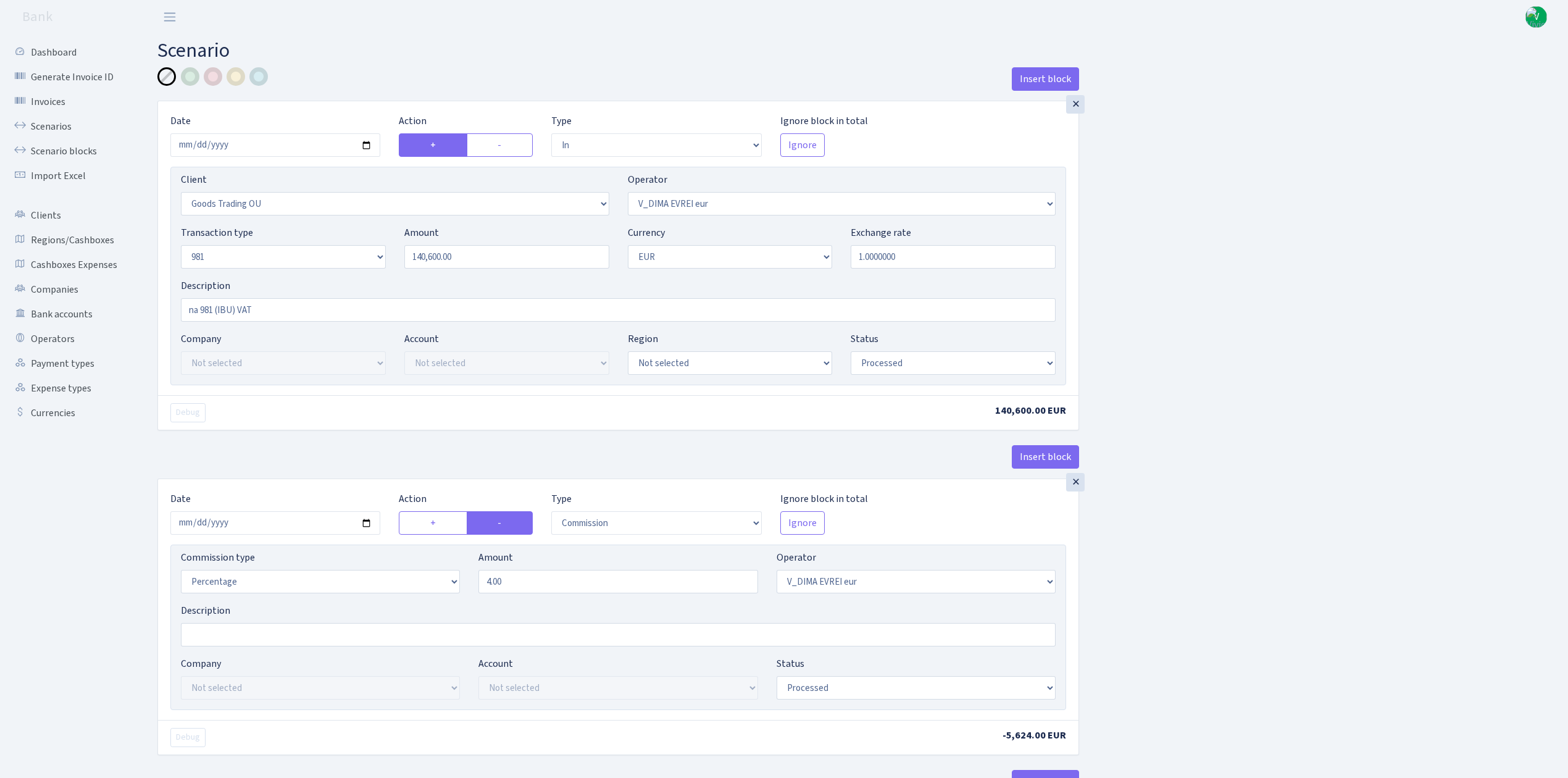
select select "in"
select select "1676"
select select "431"
select select "8"
select select "1"
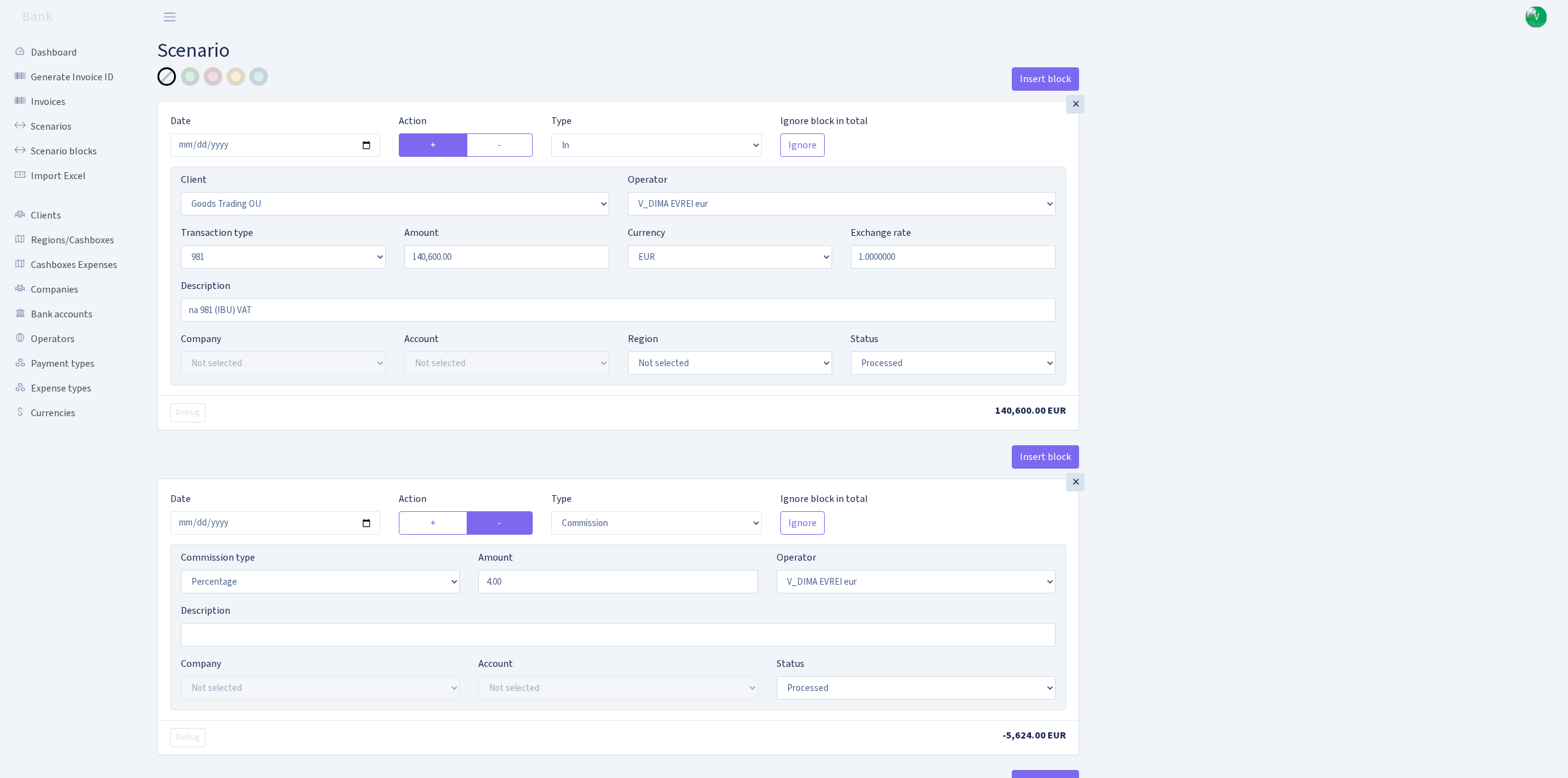
select select "processed"
select select "commission"
select select "431"
select select "processed"
select select "out"
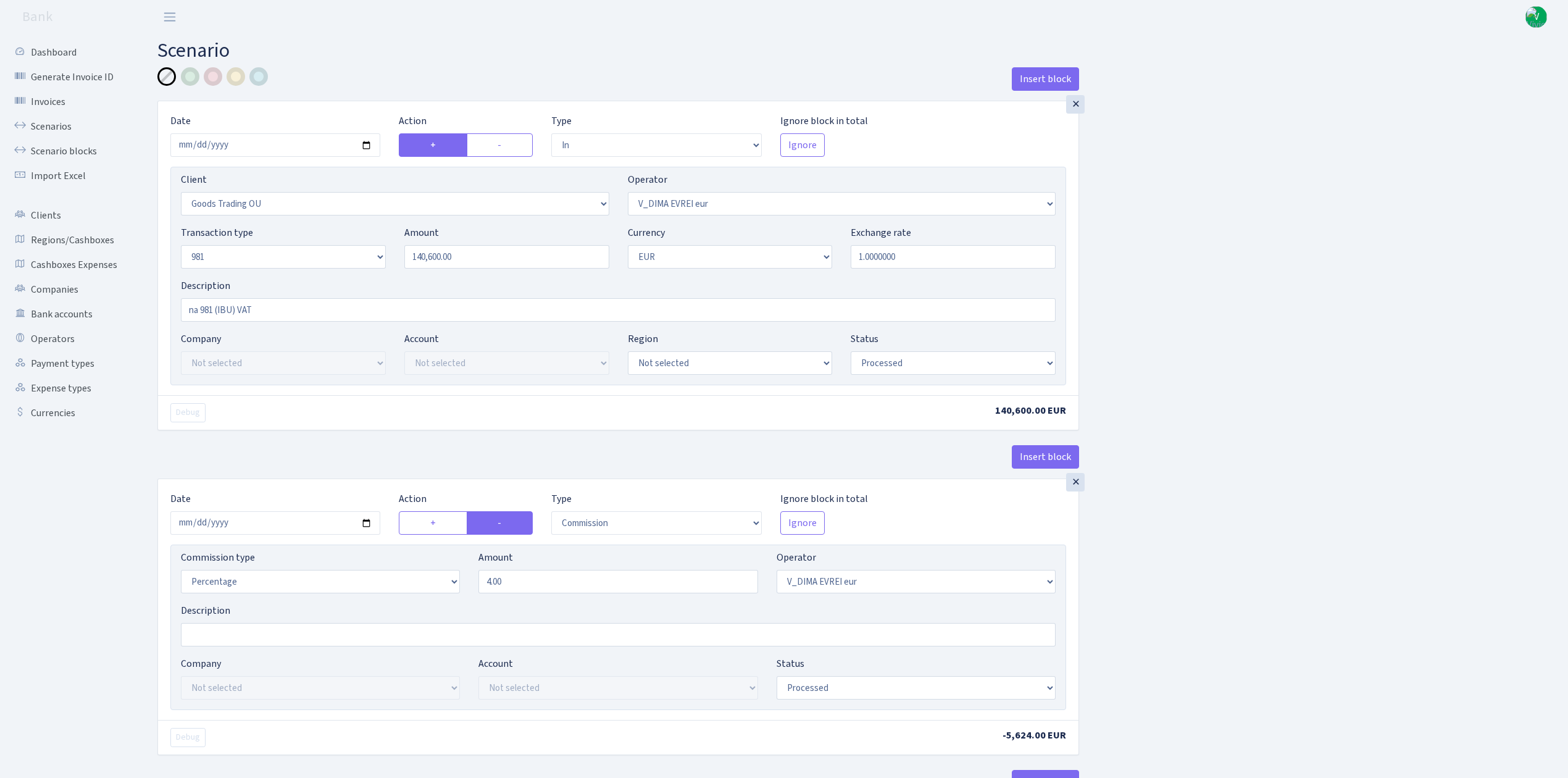
select select "279"
select select "61"
select select "5"
select select "1"
select select "processed"
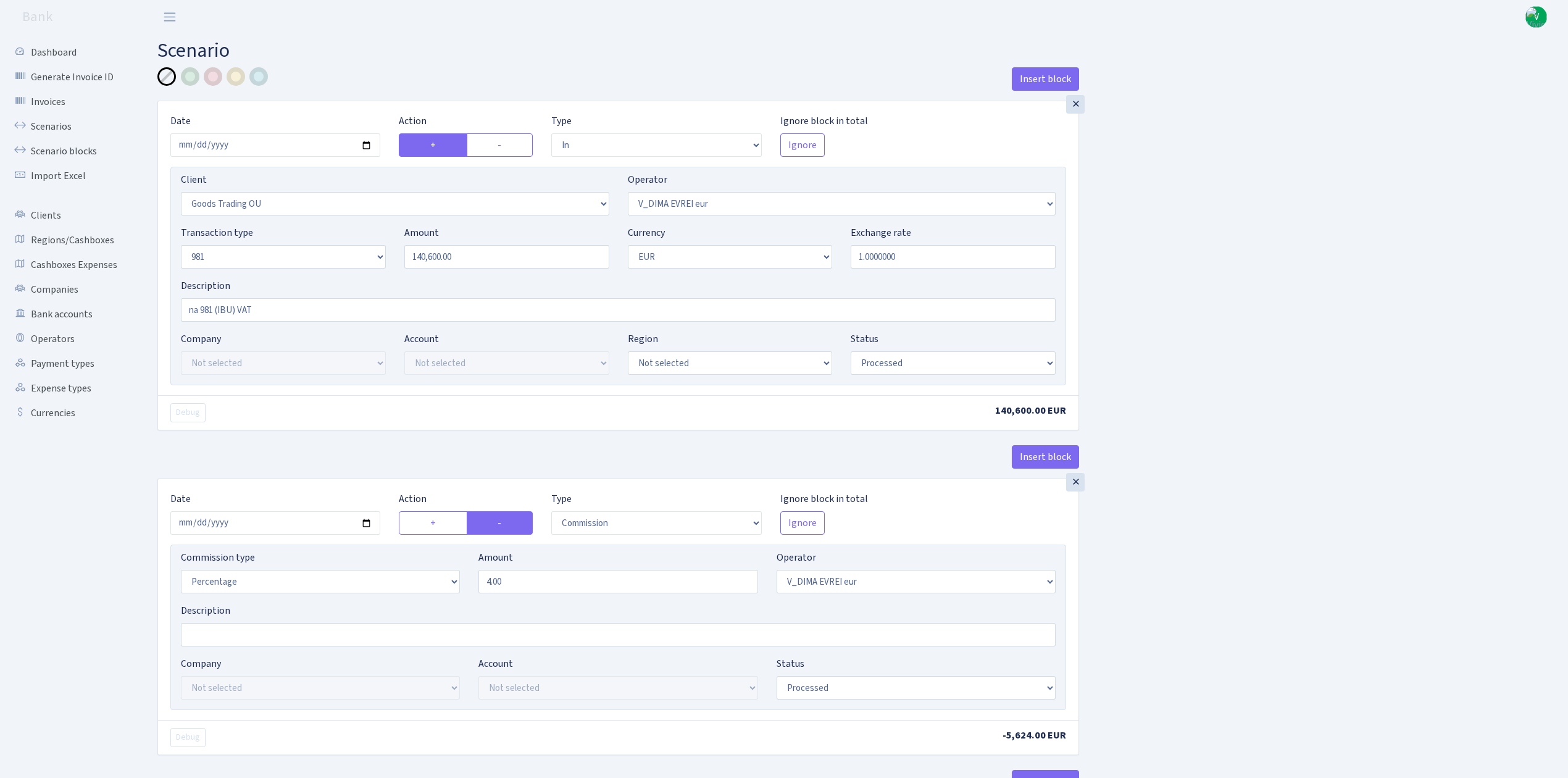
select select "commission"
select select "61"
select select "processed"
click at [366, 141] on input "[DATE]" at bounding box center [275, 144] width 210 height 23
type input "[DATE]"
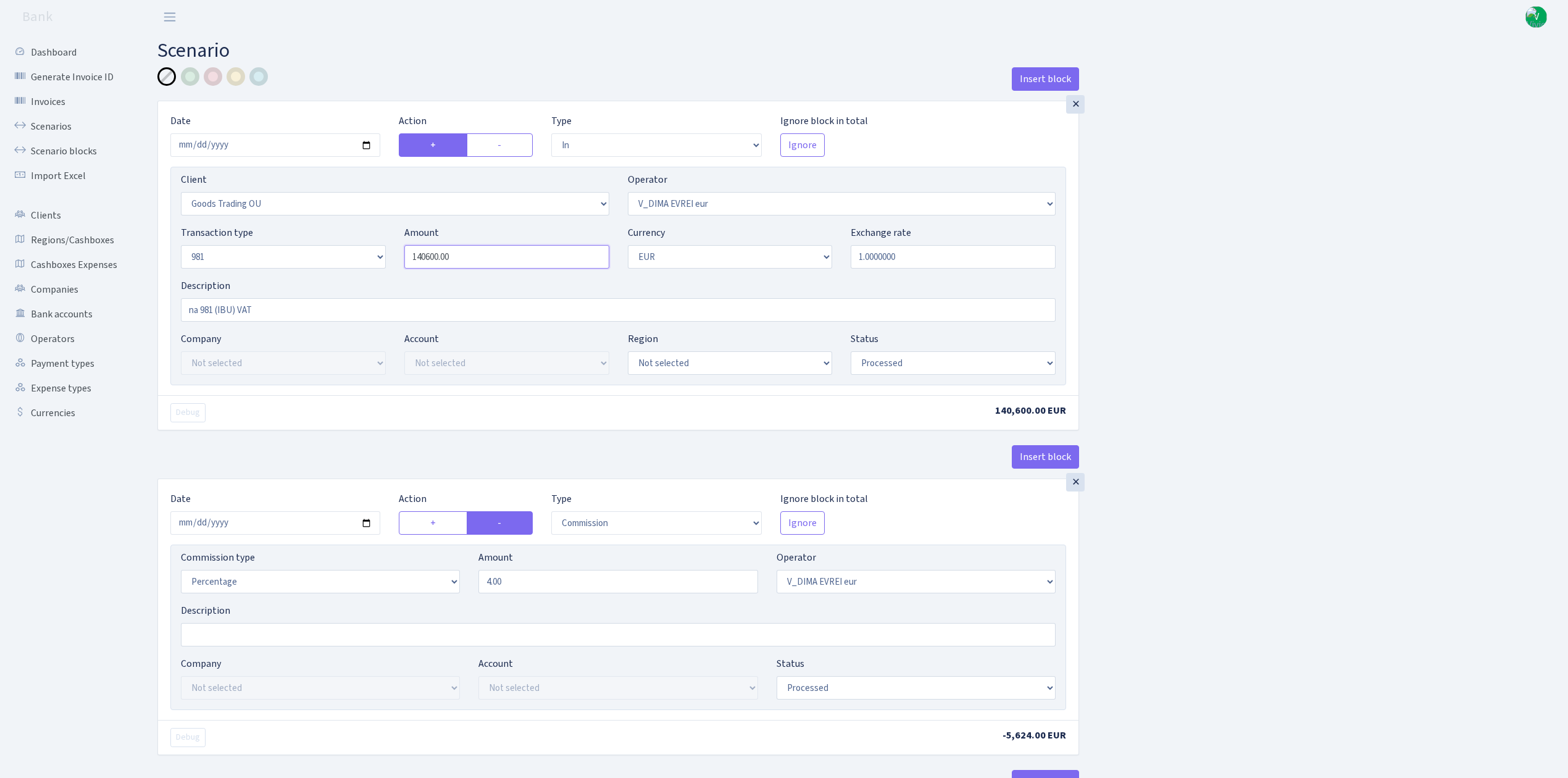
drag, startPoint x: 480, startPoint y: 249, endPoint x: 330, endPoint y: 254, distance: 150.1
click at [330, 254] on div "Transaction type Not selected 981 ELF FISH crypto [PERSON_NAME] MM-BALTIC eur U…" at bounding box center [618, 252] width 893 height 53
type input "198,550.00"
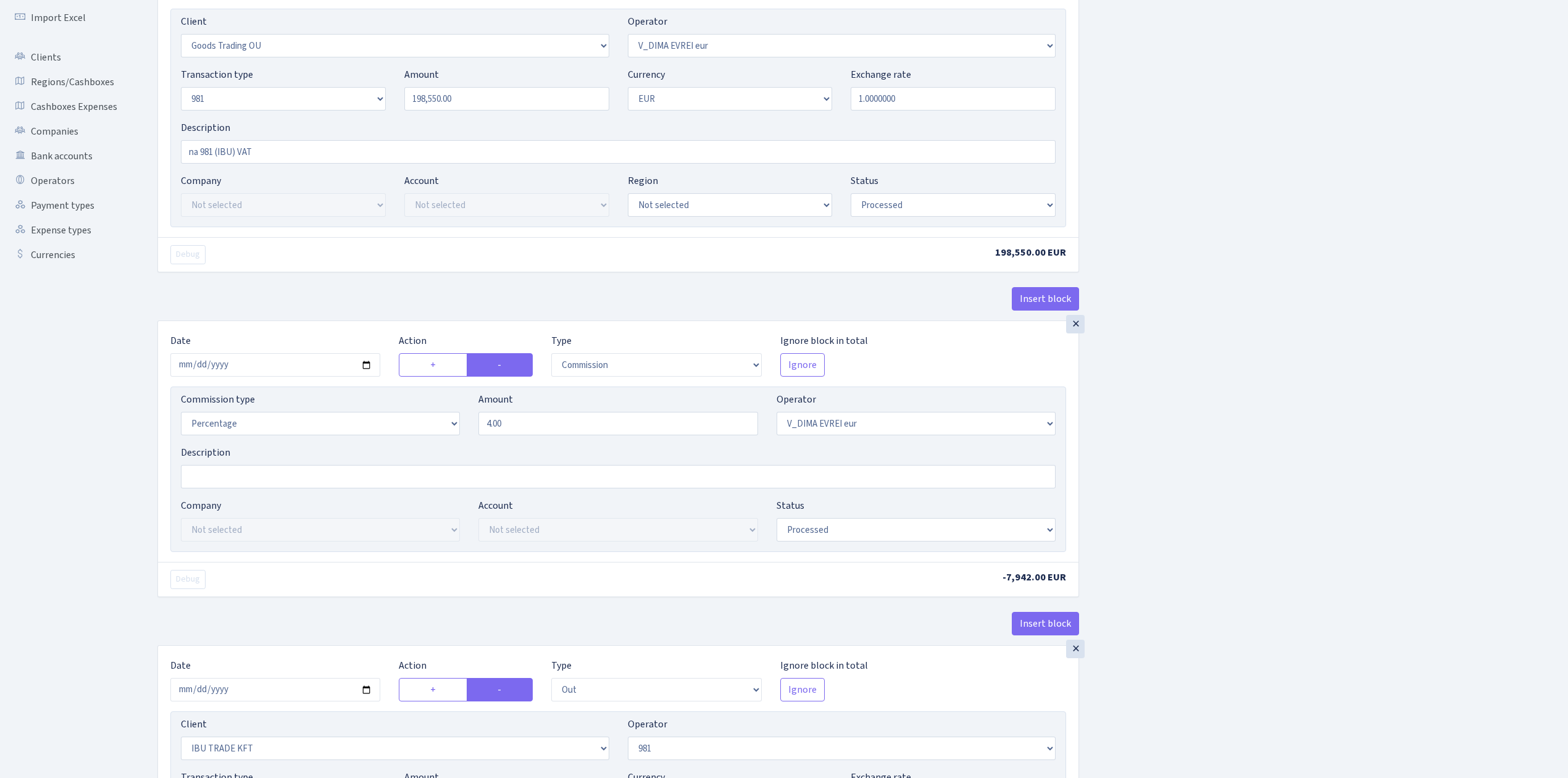
scroll to position [247, 0]
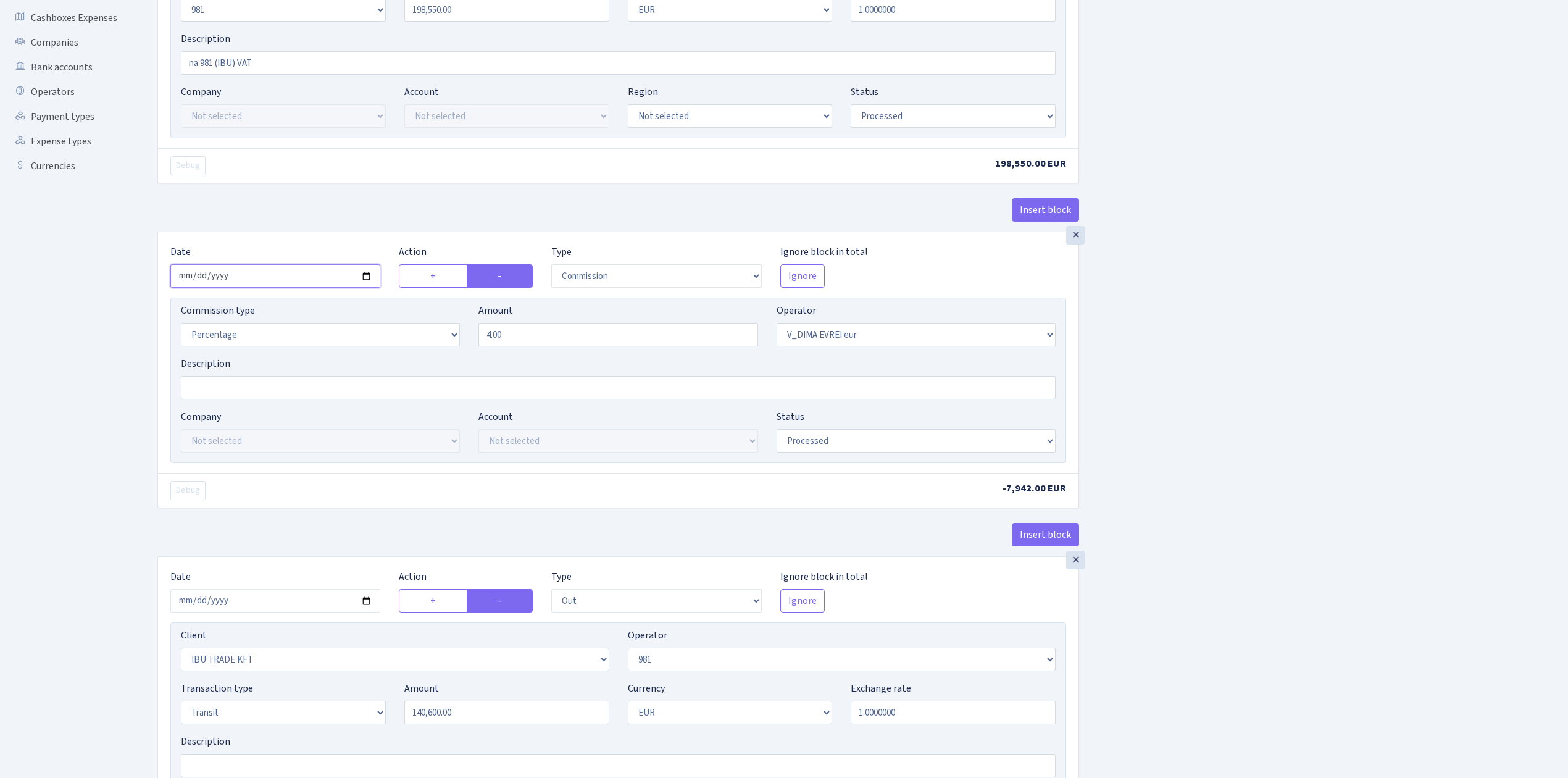
click at [368, 275] on input "[DATE]" at bounding box center [275, 276] width 210 height 23
type input "[DATE]"
click at [1181, 431] on div "Insert block × Date 2025-08-13 Action + - Type --- In Out Commission Field requ…" at bounding box center [853, 567] width 1410 height 1494
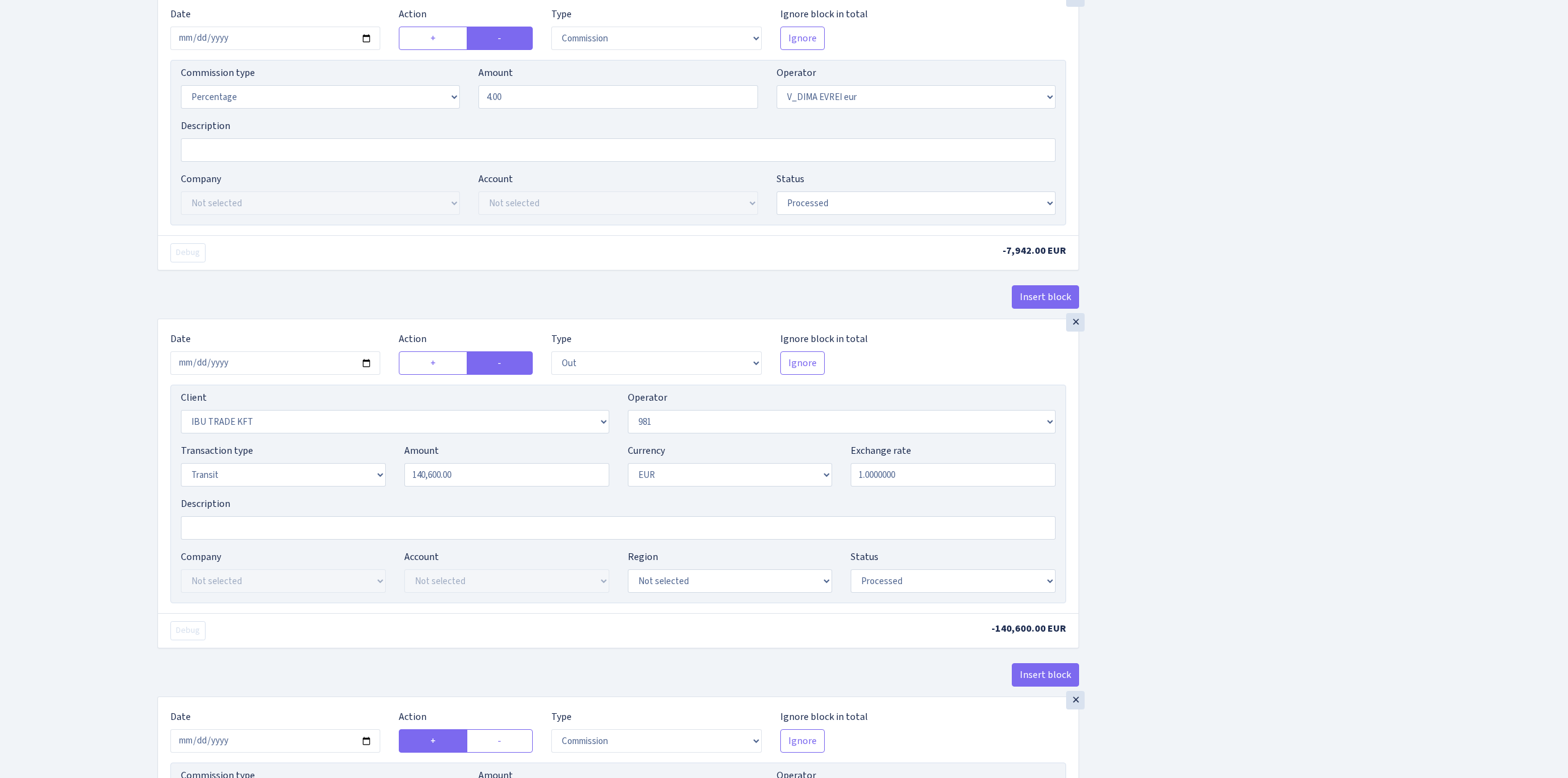
scroll to position [493, 0]
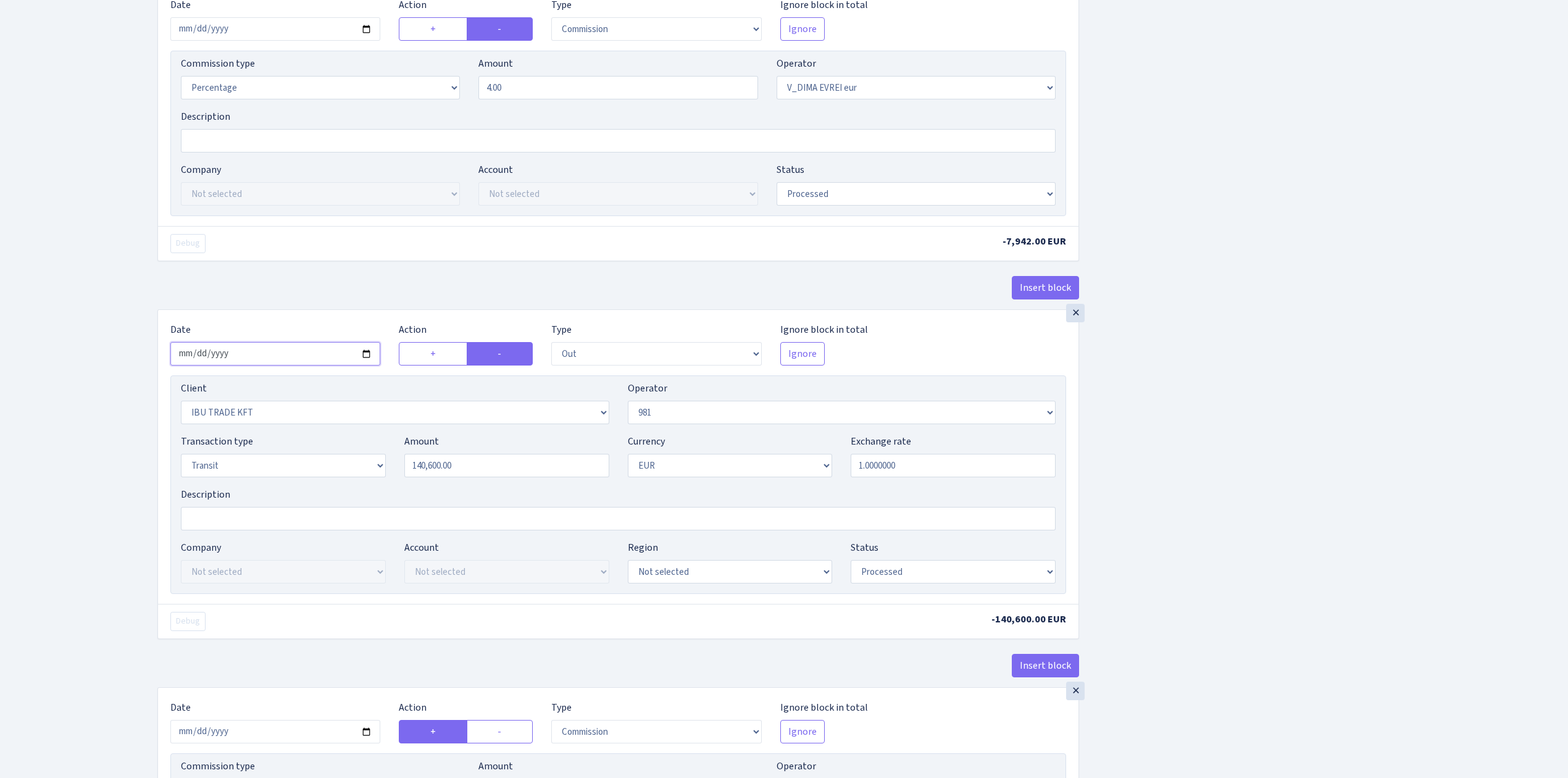
click at [366, 359] on input "2025-08-06" at bounding box center [275, 353] width 210 height 23
type input "[DATE]"
drag, startPoint x: 483, startPoint y: 474, endPoint x: 233, endPoint y: 405, distance: 259.3
click at [238, 408] on div "Client Not selected 1 KOC GEMICILIK VE TASIMACILIK 1/BALDERE-SILDEDZE SIGNE 1/S…" at bounding box center [618, 484] width 896 height 218
click at [1205, 325] on div "Insert block × Date 2025-08-13 Action + - Type --- In Out Commission Field requ…" at bounding box center [853, 320] width 1410 height 1494
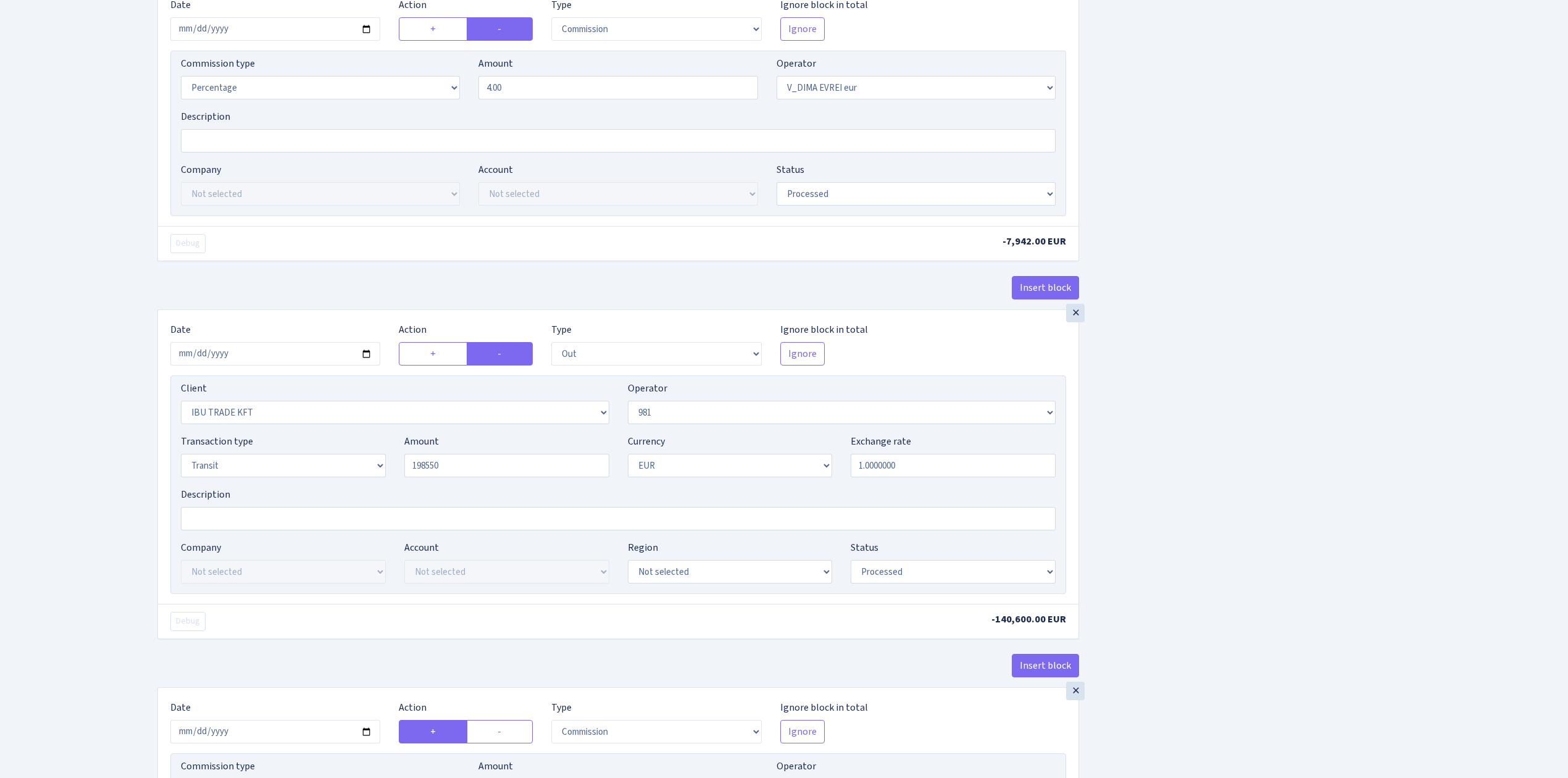
type input "198,550.00"
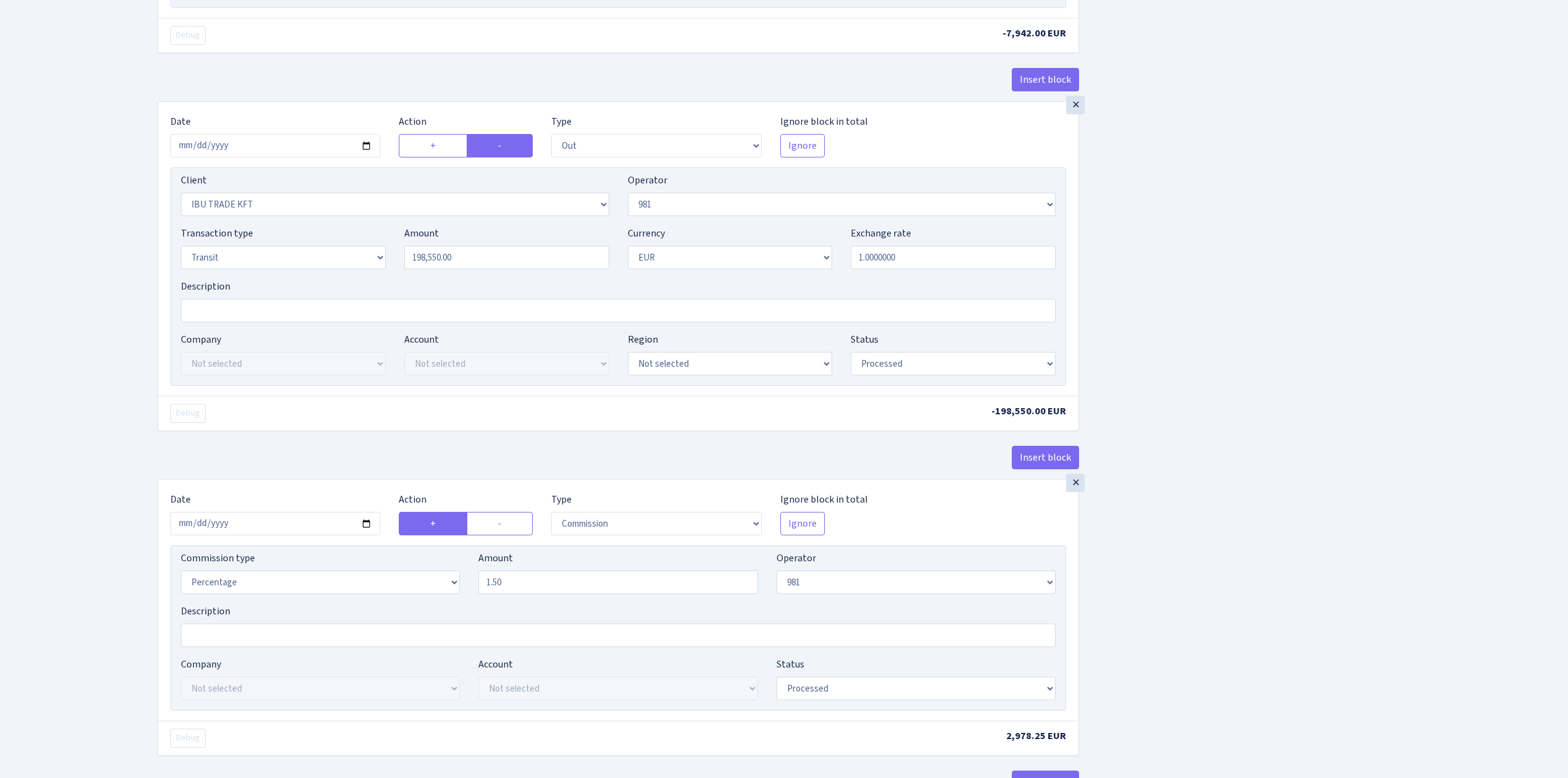
scroll to position [848, 0]
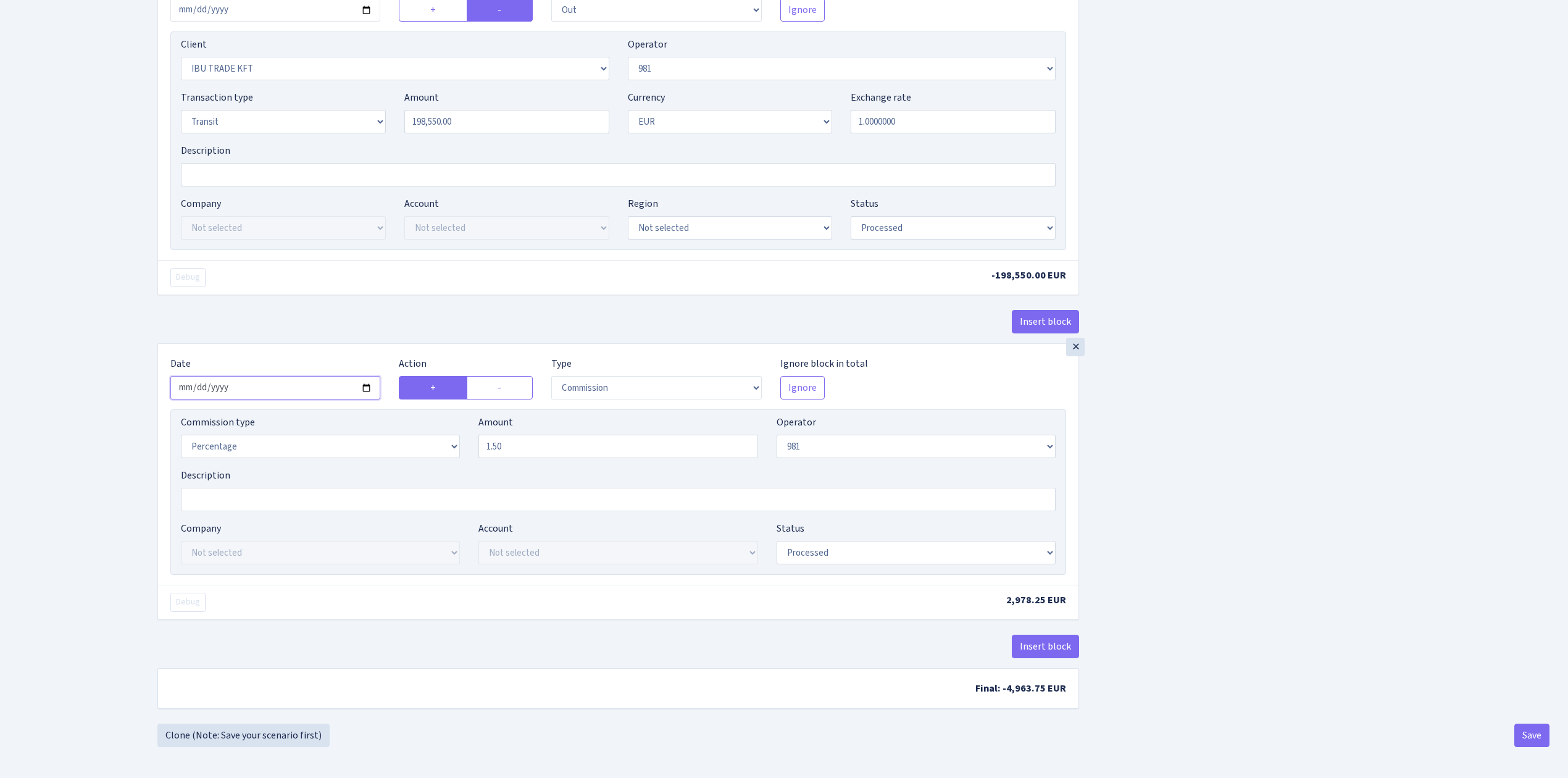
click at [375, 388] on input "2025-08-06" at bounding box center [275, 387] width 210 height 23
click at [371, 385] on input "2025-08-06" at bounding box center [275, 387] width 210 height 23
type input "[DATE]"
drag, startPoint x: 1173, startPoint y: 504, endPoint x: 1158, endPoint y: 525, distance: 25.8
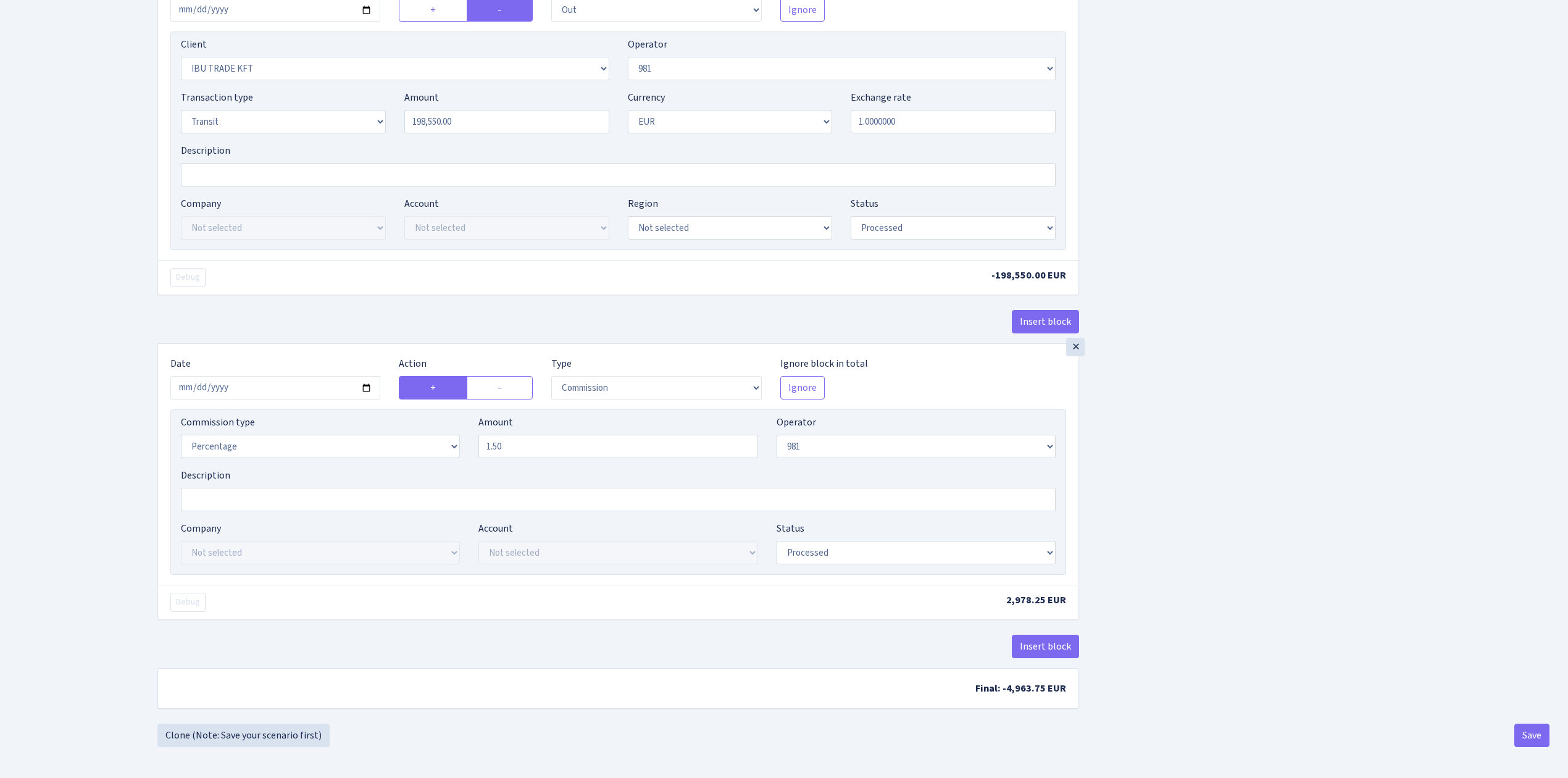
drag, startPoint x: 1158, startPoint y: 526, endPoint x: 1162, endPoint y: 518, distance: 8.9
click at [1531, 734] on button "Save" at bounding box center [1532, 734] width 35 height 23
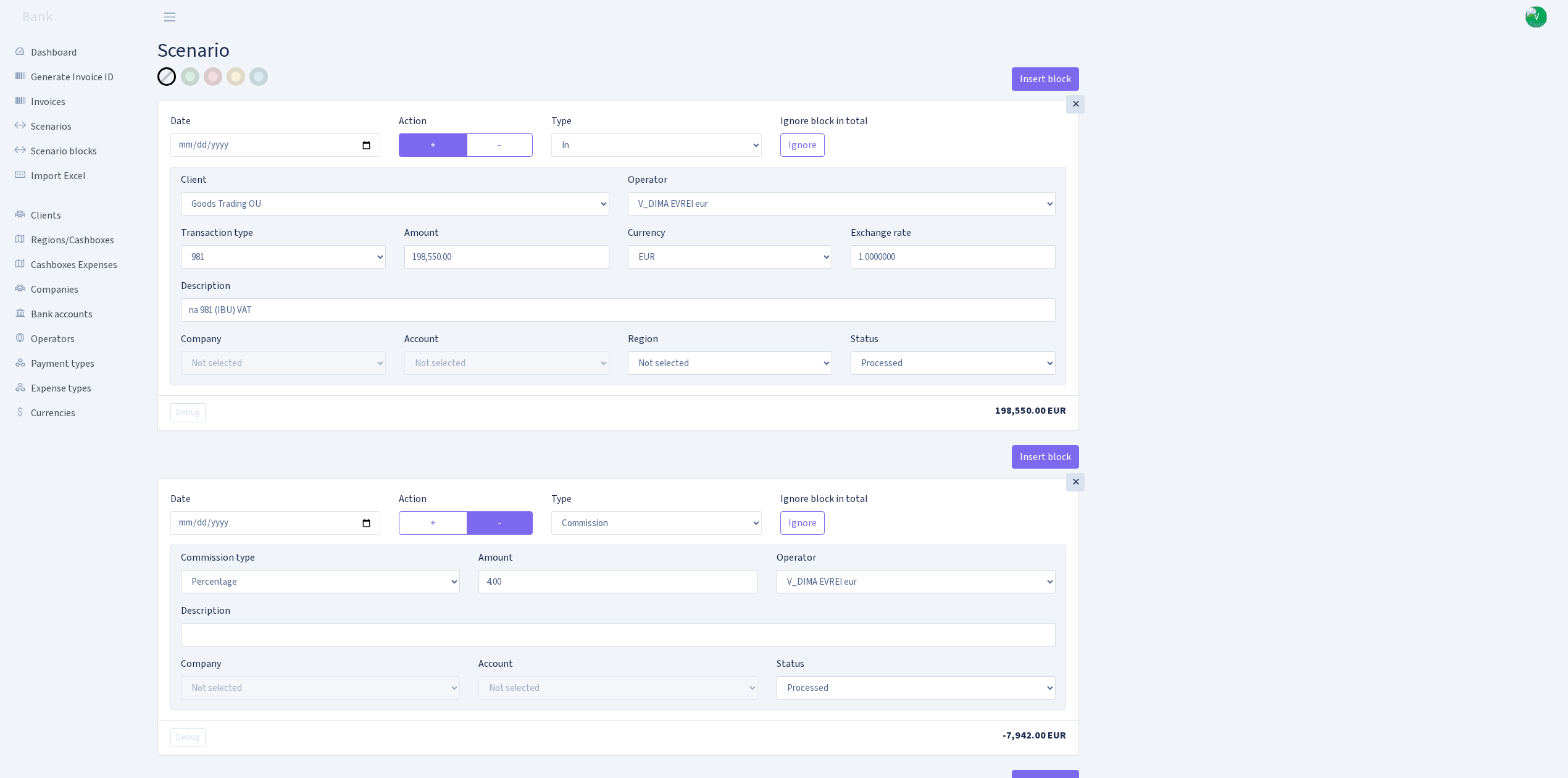
select select "in"
select select "1676"
select select "431"
select select "8"
select select "1"
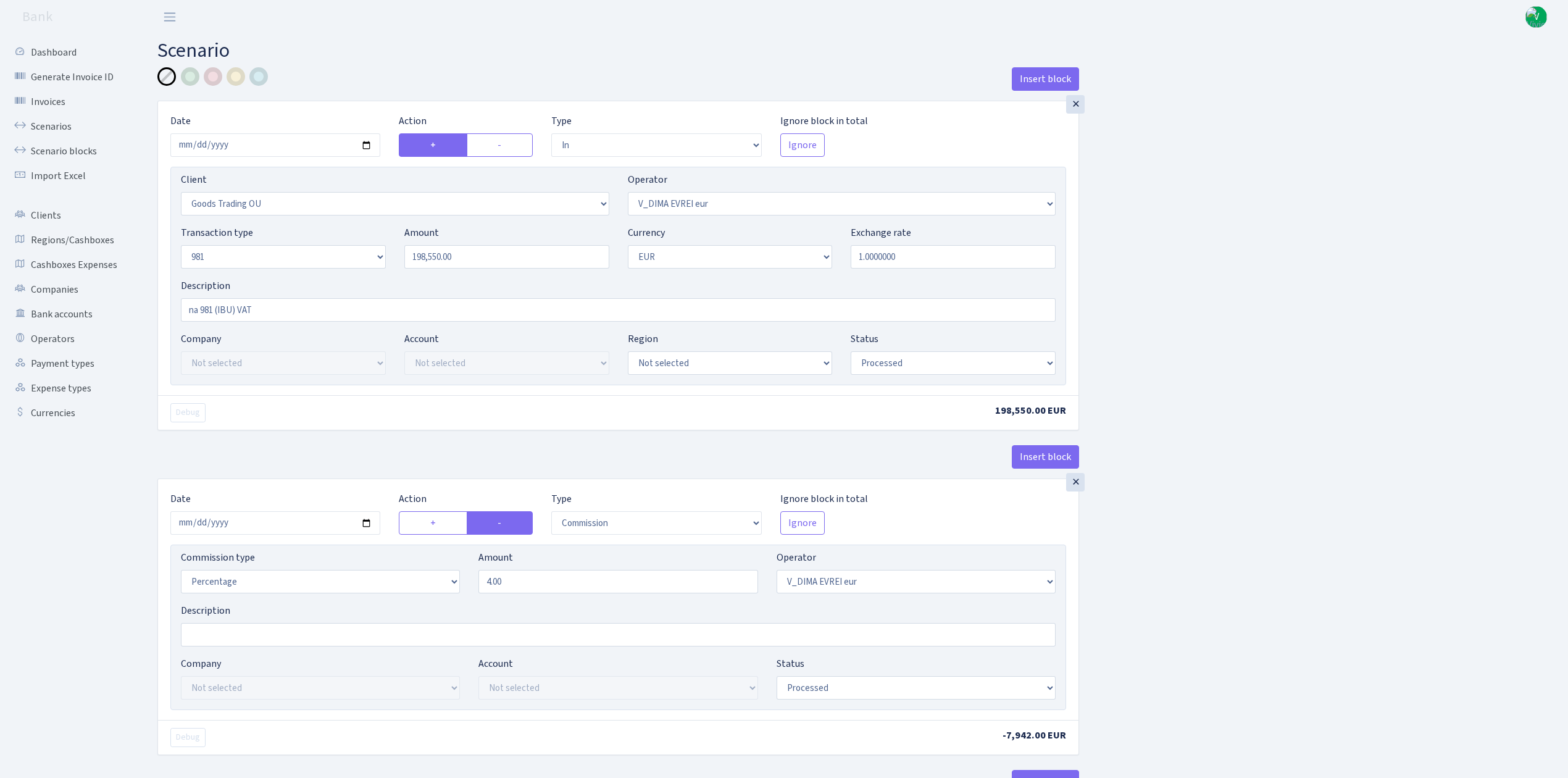
select select "processed"
select select "commission"
select select "431"
select select "processed"
select select "out"
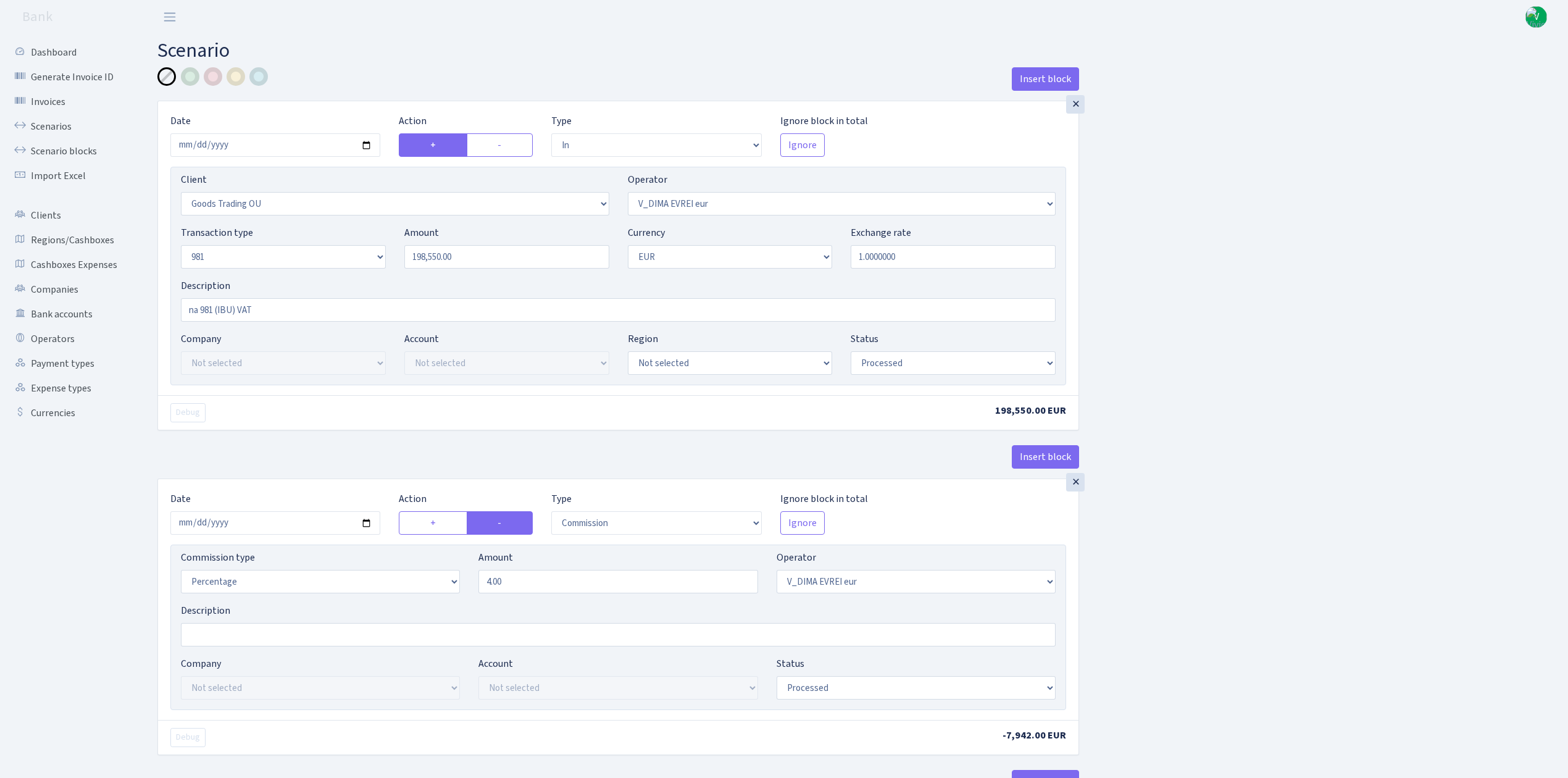
select select "279"
select select "61"
select select "5"
select select "1"
select select "processed"
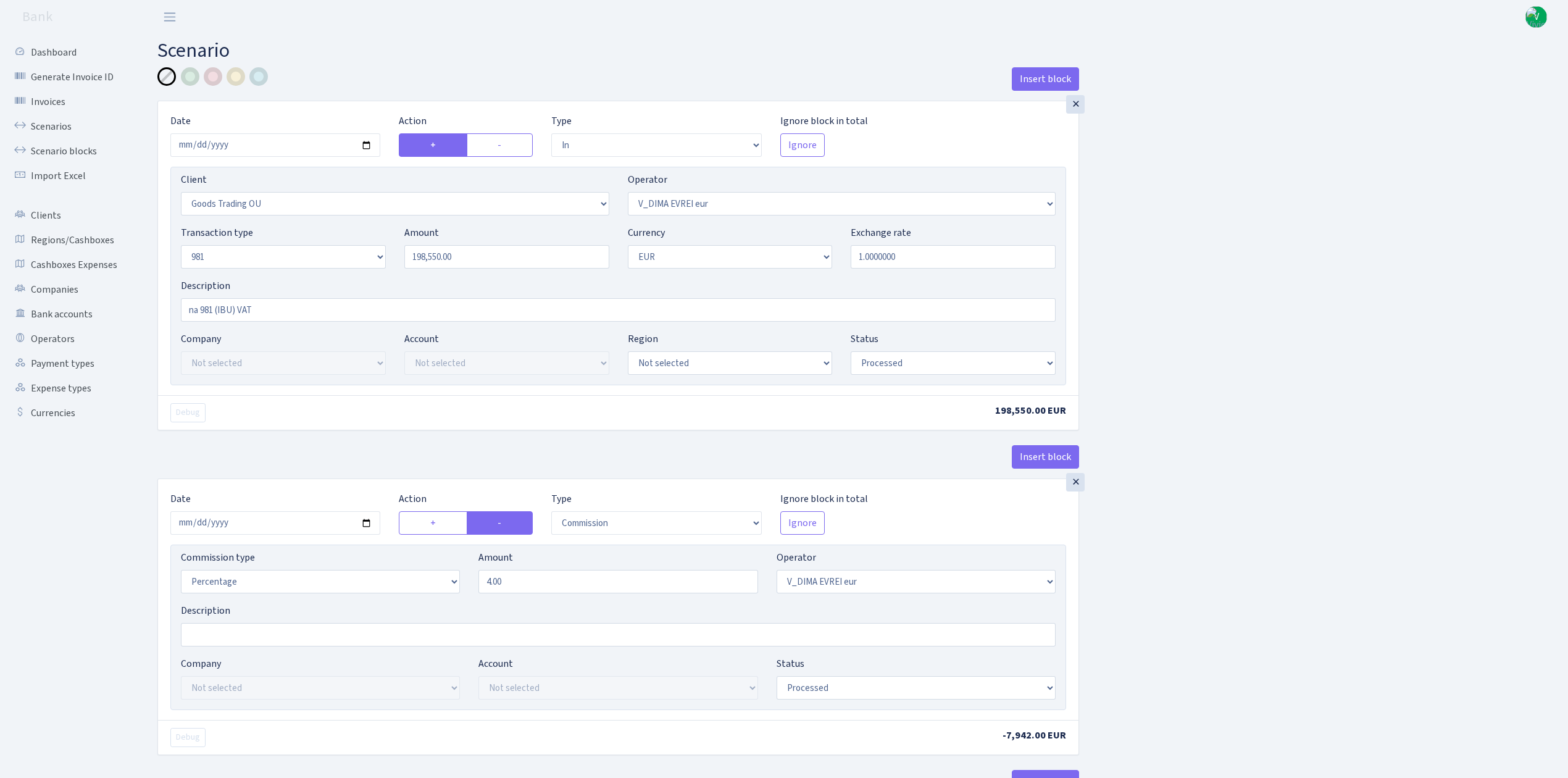
select select "commission"
select select "61"
select select "processed"
click at [37, 124] on link "Scenarios" at bounding box center [68, 127] width 123 height 25
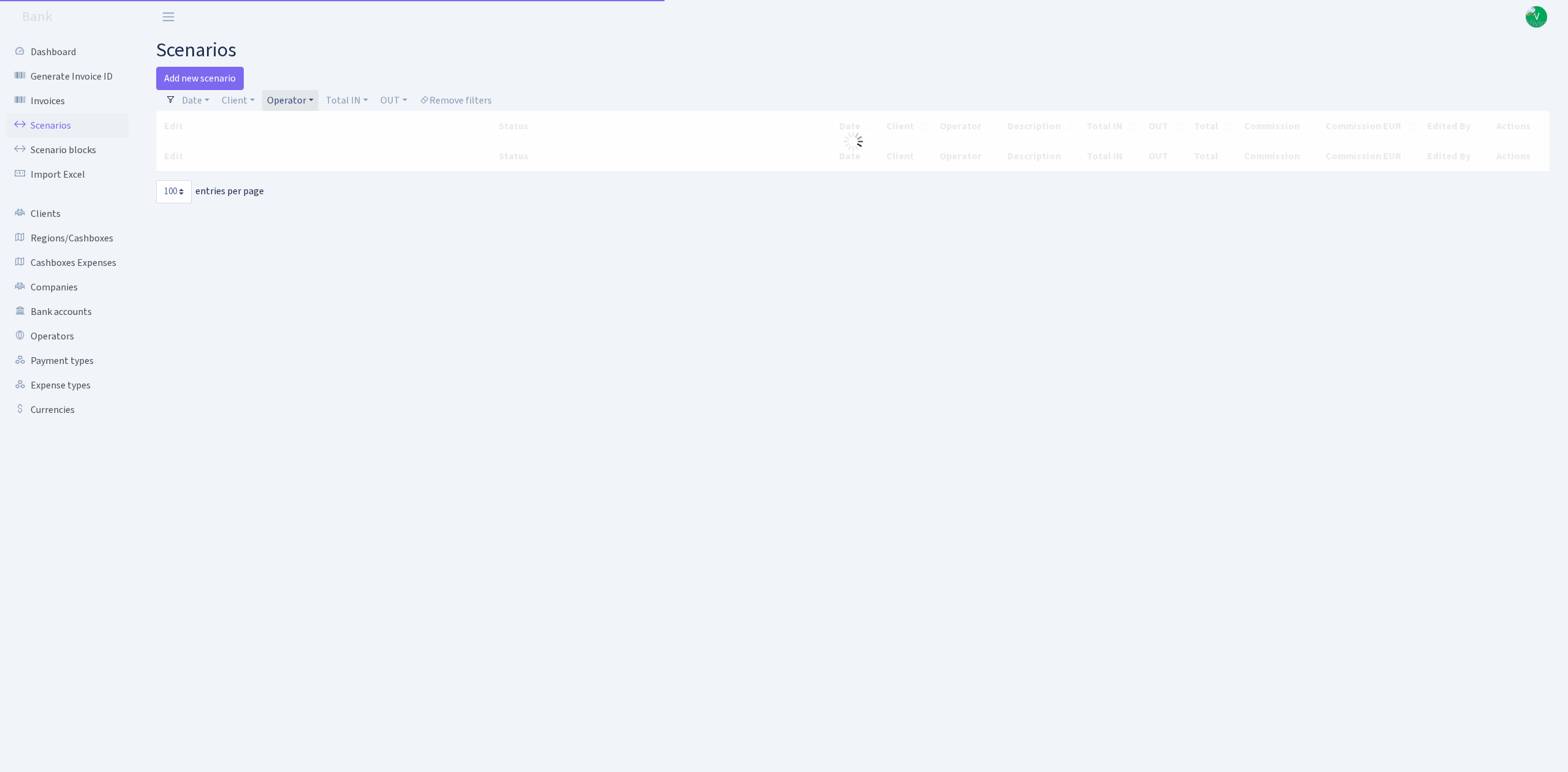
select select "100"
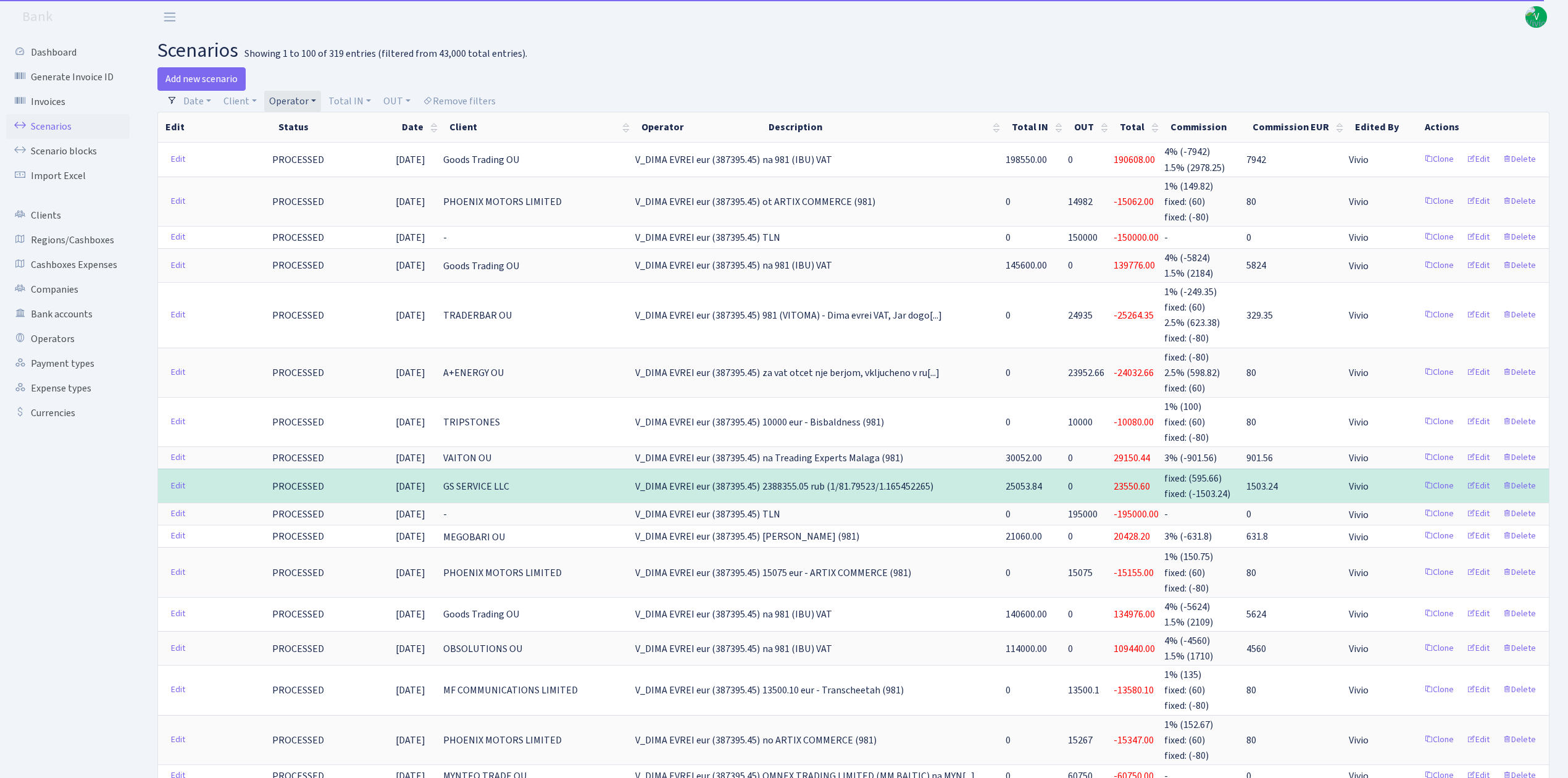
click at [289, 96] on link "Operator" at bounding box center [293, 102] width 56 height 21
